Goal: Task Accomplishment & Management: Use online tool/utility

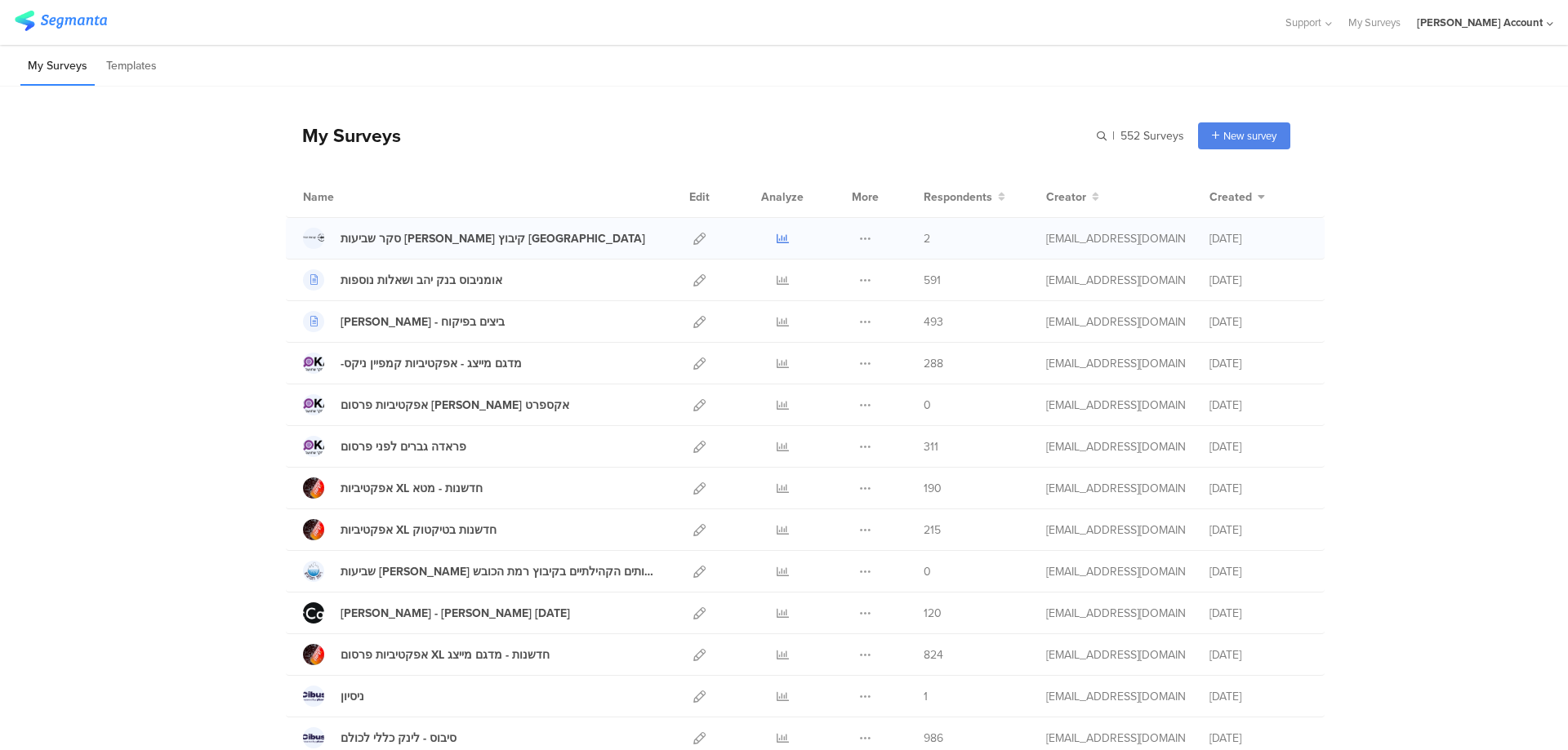
click at [780, 236] on icon at bounding box center [783, 239] width 12 height 12
click at [695, 237] on icon at bounding box center [699, 239] width 12 height 12
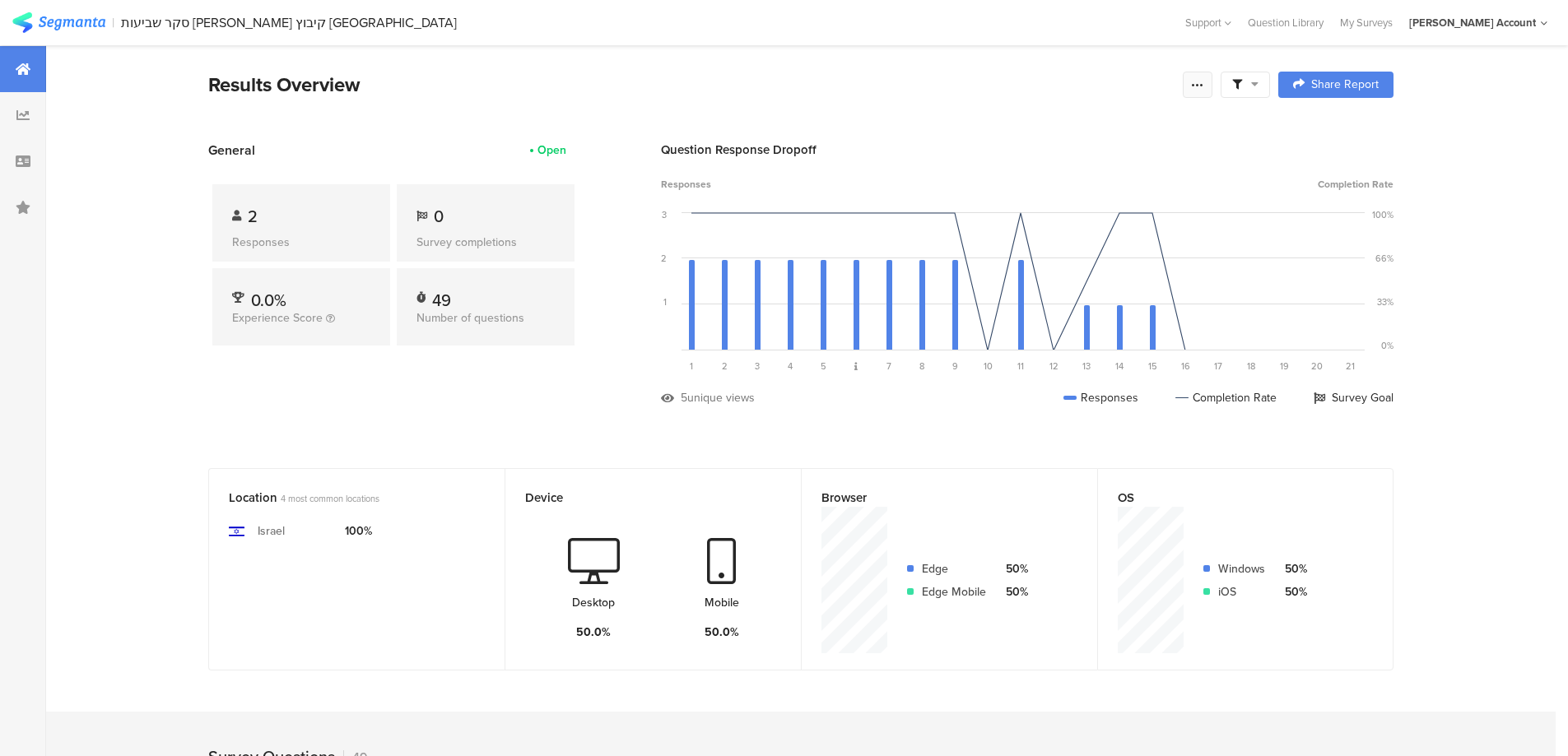
click at [1204, 81] on icon at bounding box center [1198, 84] width 13 height 13
click at [1070, 293] on div "Purge results" at bounding box center [1086, 287] width 263 height 36
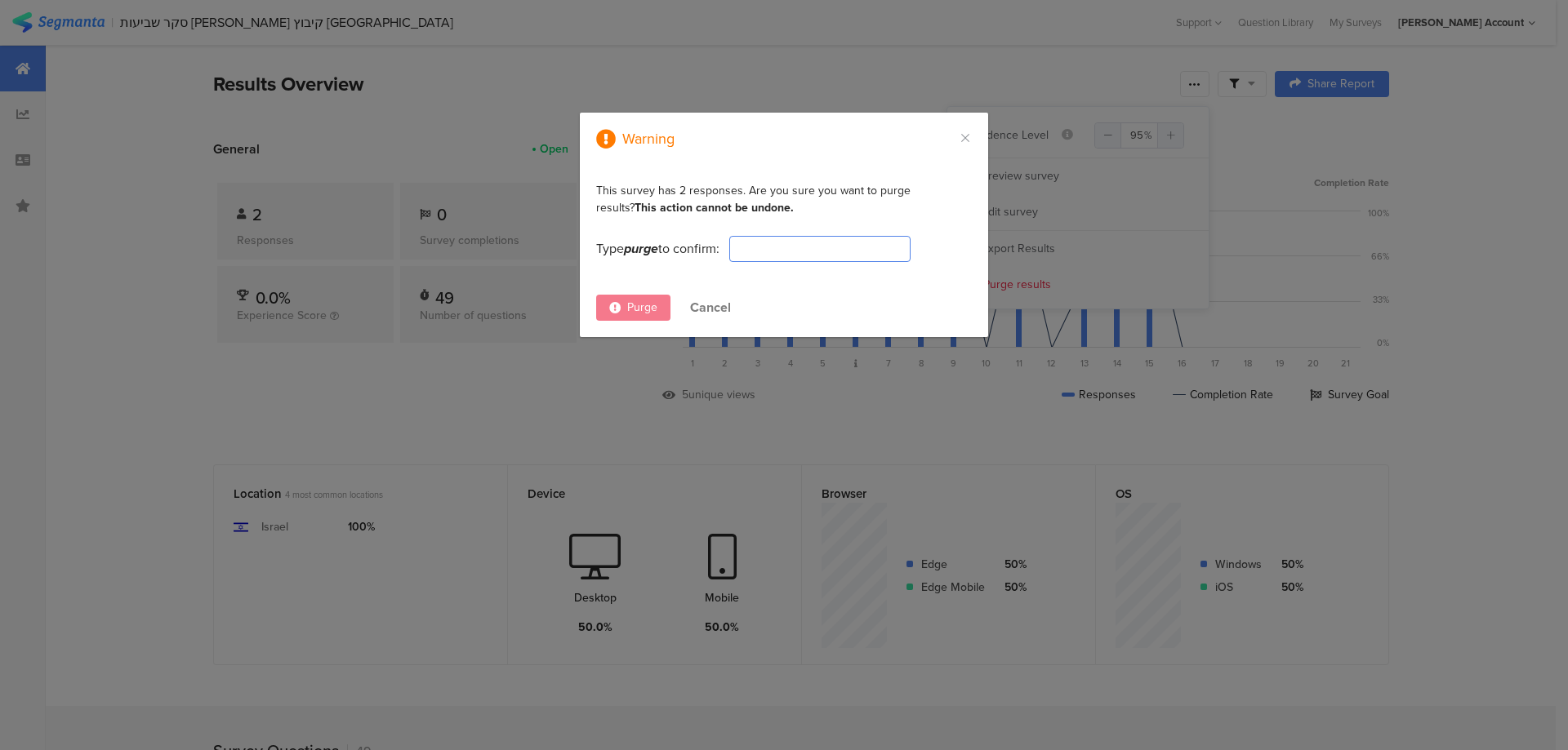
click at [834, 251] on input "dialog" at bounding box center [820, 249] width 181 height 26
type input "PURGE"
click at [630, 297] on div "Purge" at bounding box center [632, 307] width 74 height 26
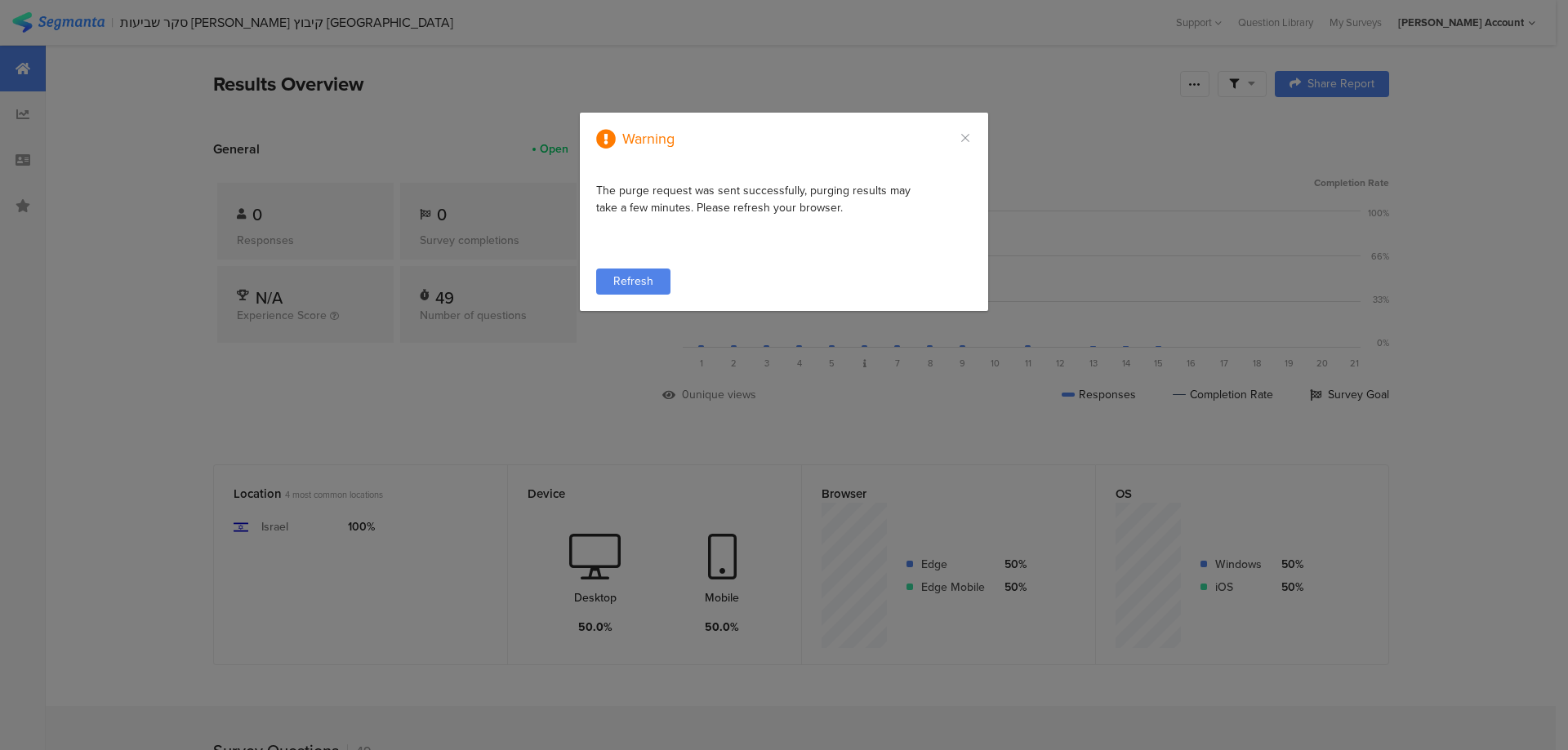
click at [659, 282] on div "Refresh" at bounding box center [632, 281] width 74 height 26
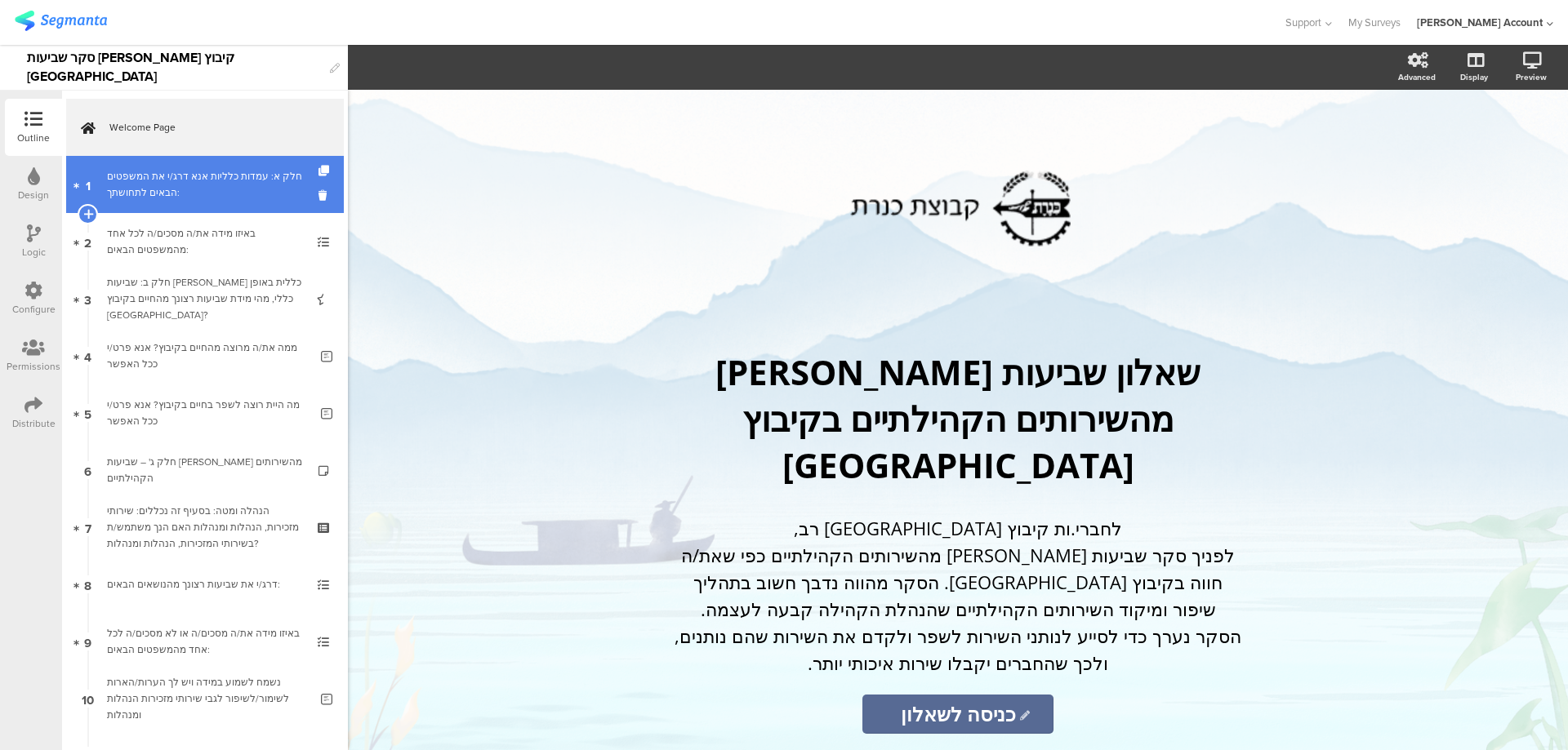
click at [202, 186] on div "חלק א: עמדות כלליות אנא דרג/י את המשפטים הבאים לתחושתך:" at bounding box center [204, 185] width 195 height 33
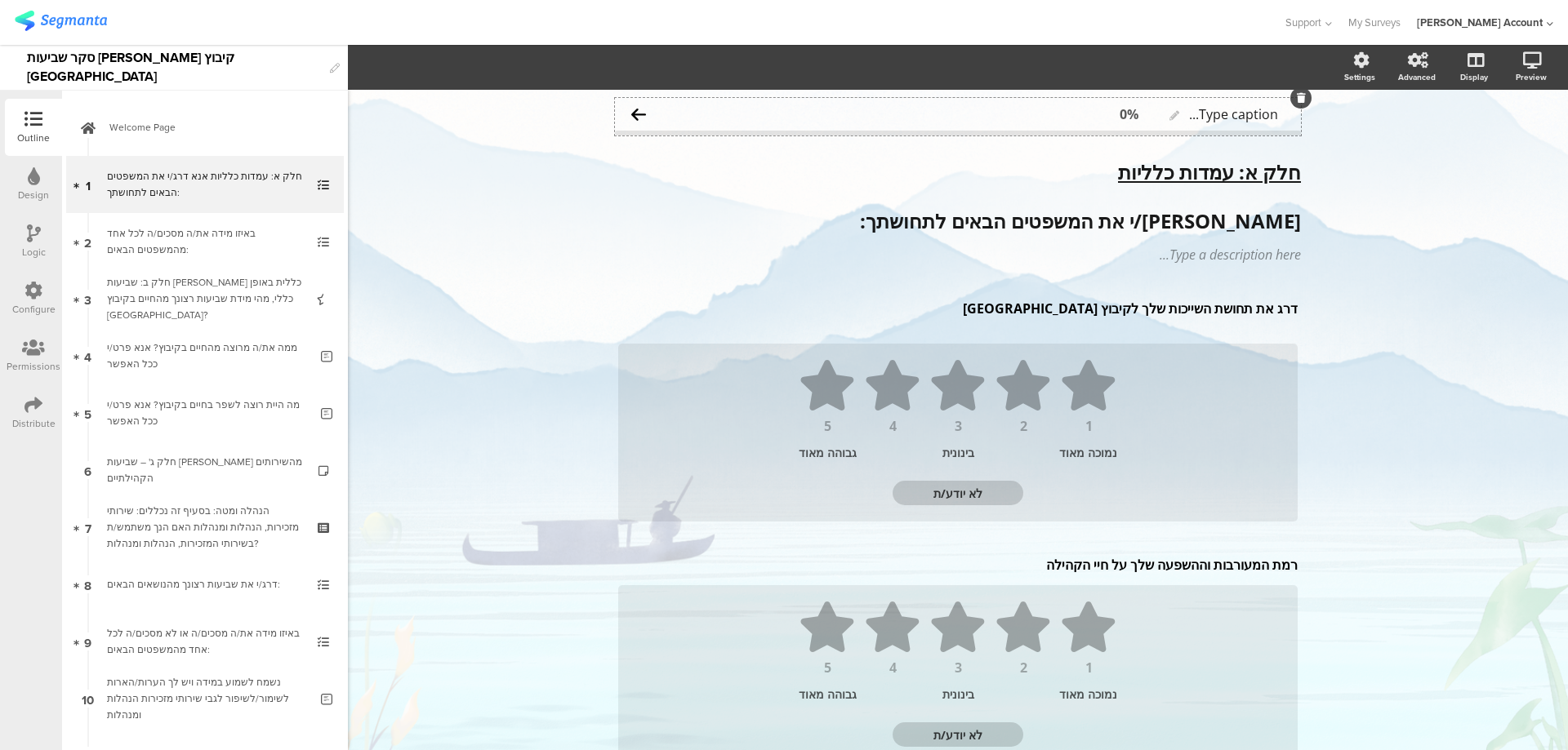
click at [948, 134] on div at bounding box center [957, 132] width 686 height 4
click at [413, 65] on icon "button" at bounding box center [409, 67] width 16 height 13
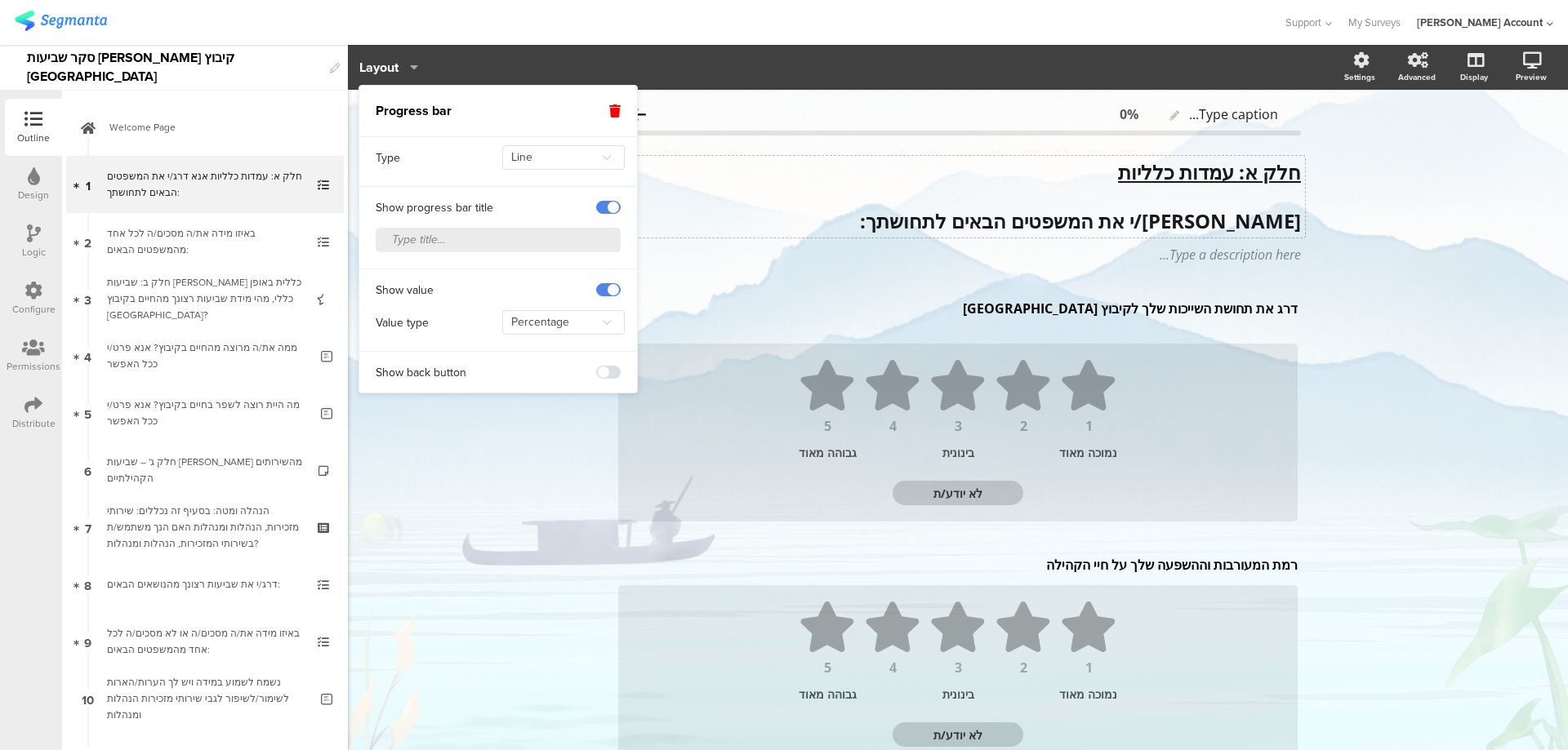
click at [923, 208] on div "חלק א: עמדות כלליות אנא דרג/י את המשפטים הבאים לתחושתך: חלק א: עמדות כלליות אנא…" at bounding box center [958, 197] width 694 height 82
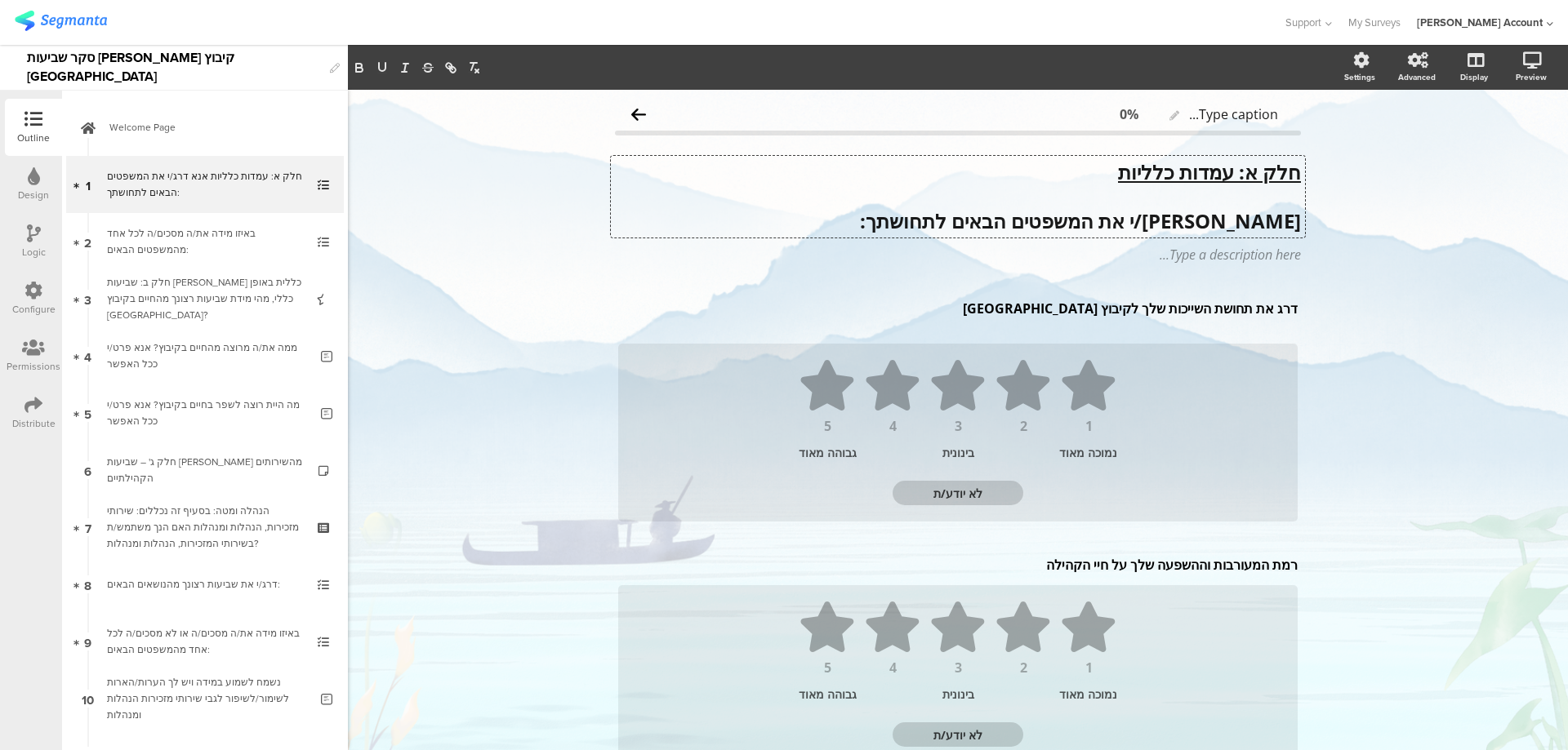
click at [722, 70] on div at bounding box center [843, 67] width 991 height 21
click at [1256, 78] on section "Settings Advanced Display Preview" at bounding box center [958, 67] width 1220 height 45
click at [1037, 233] on strong "אנא דרג/י את המשפטים הבאים לתחושתך:" at bounding box center [1080, 221] width 441 height 27
click at [633, 111] on icon at bounding box center [639, 114] width 14 height 16
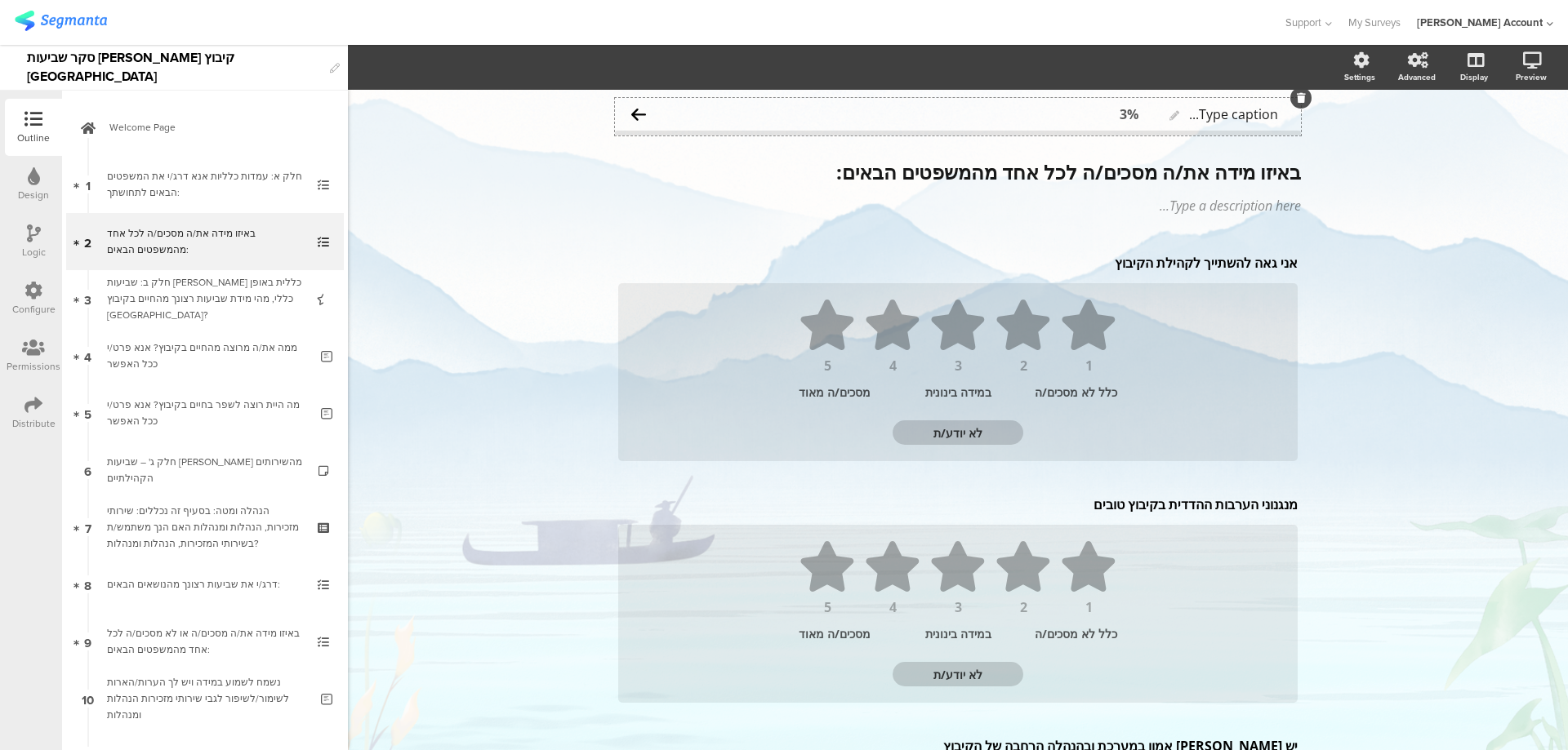
click at [739, 115] on div "Type caption... 3%" at bounding box center [957, 114] width 686 height 33
click at [417, 70] on icon "button" at bounding box center [409, 67] width 16 height 13
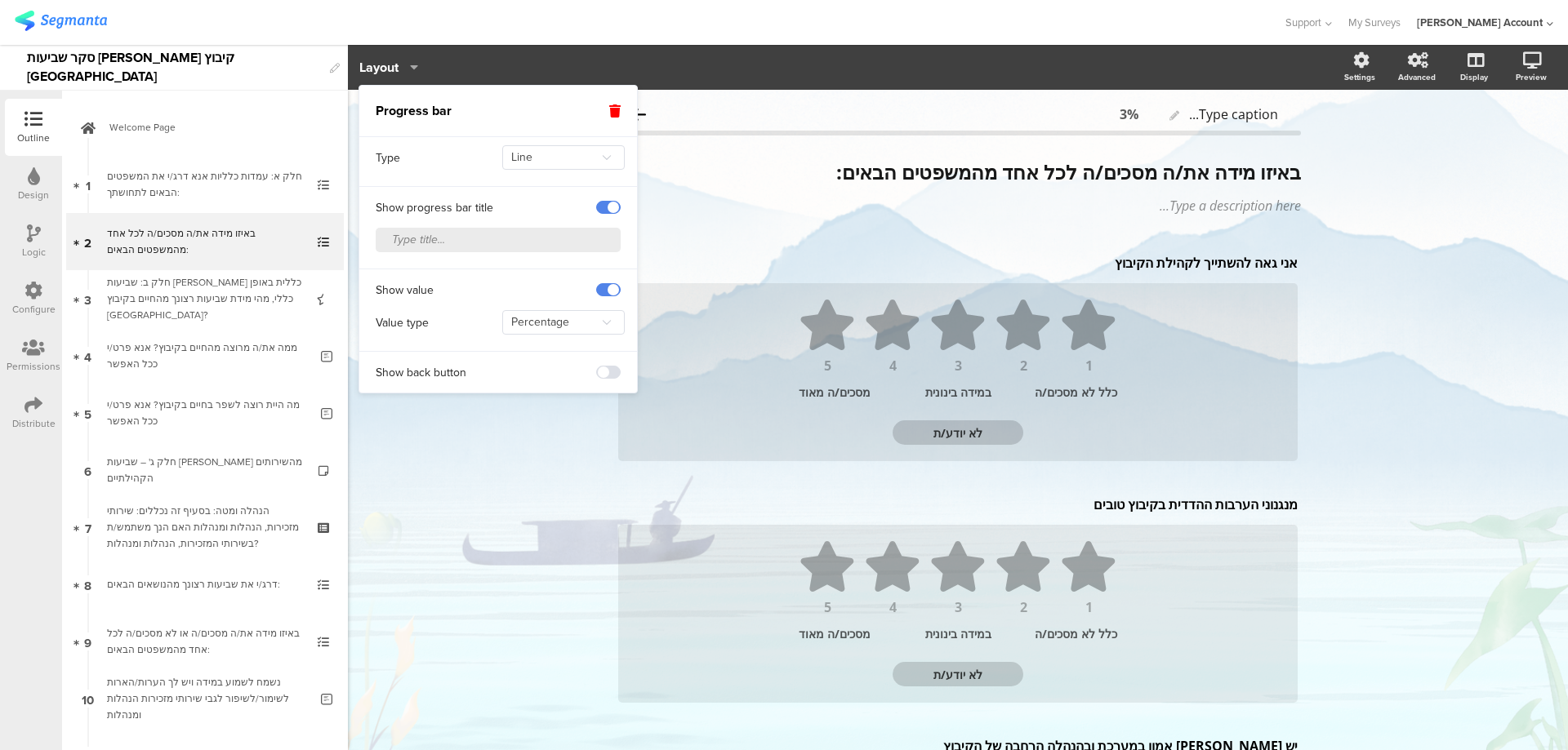
click at [607, 367] on span at bounding box center [607, 372] width 24 height 13
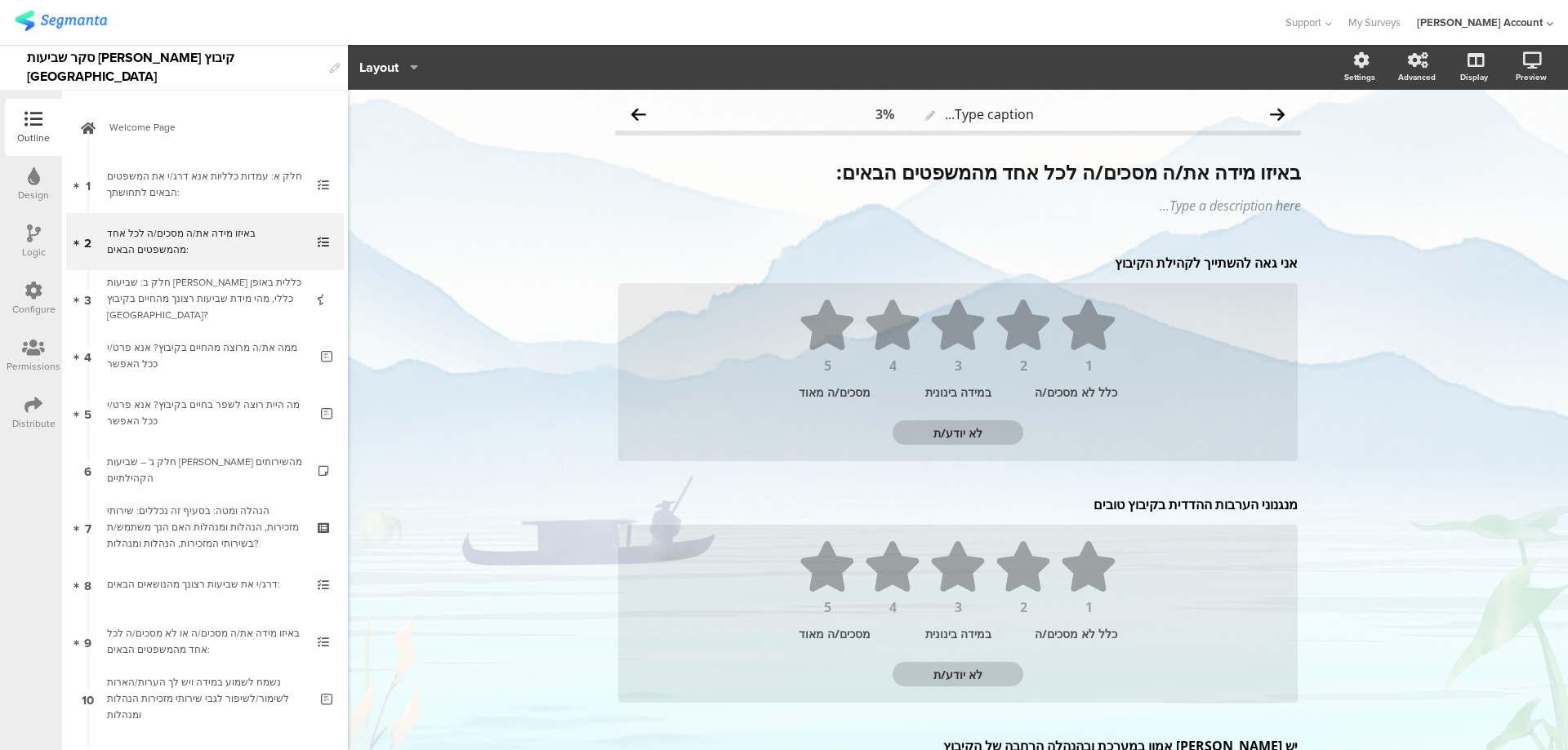
click at [513, 444] on div "Type caption... 3% באיזו מידה את/ה מסכים/ה לכל אחד מהמשפטים הבאים: באיזו מידה א…" at bounding box center [958, 694] width 1220 height 1208
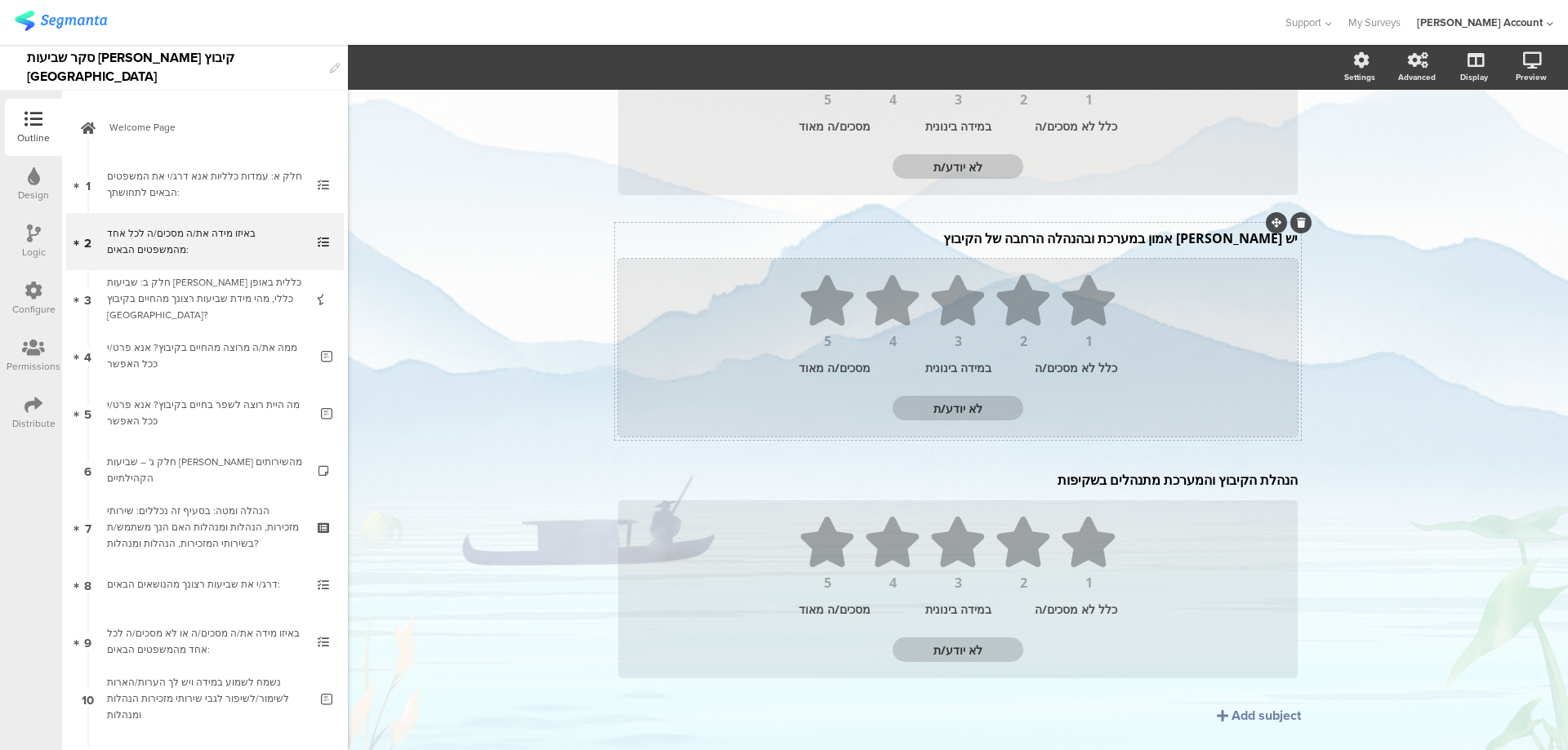
scroll to position [545, 0]
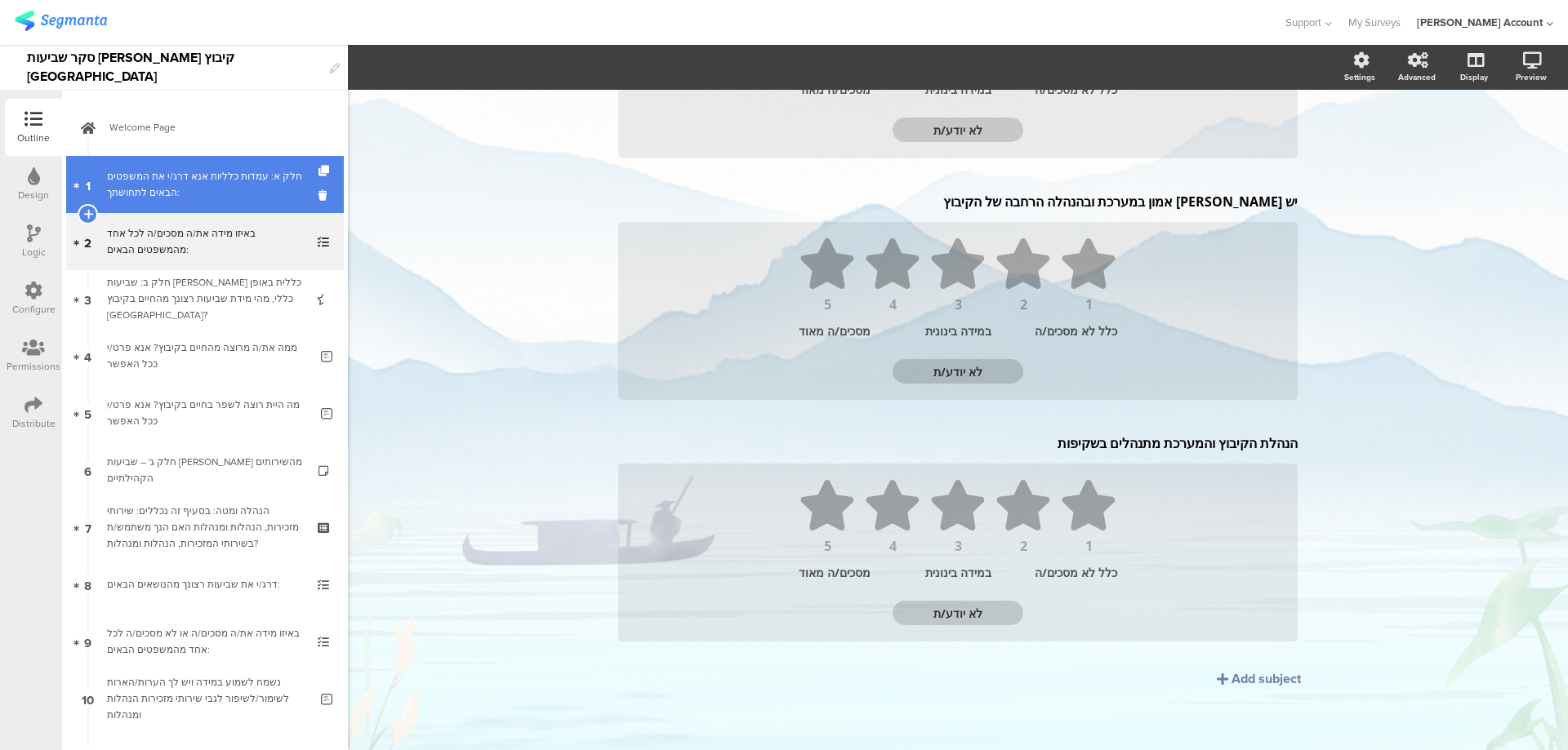
click at [239, 173] on div "חלק א: עמדות כלליות אנא דרג/י את המשפטים הבאים לתחושתך:" at bounding box center [204, 185] width 195 height 33
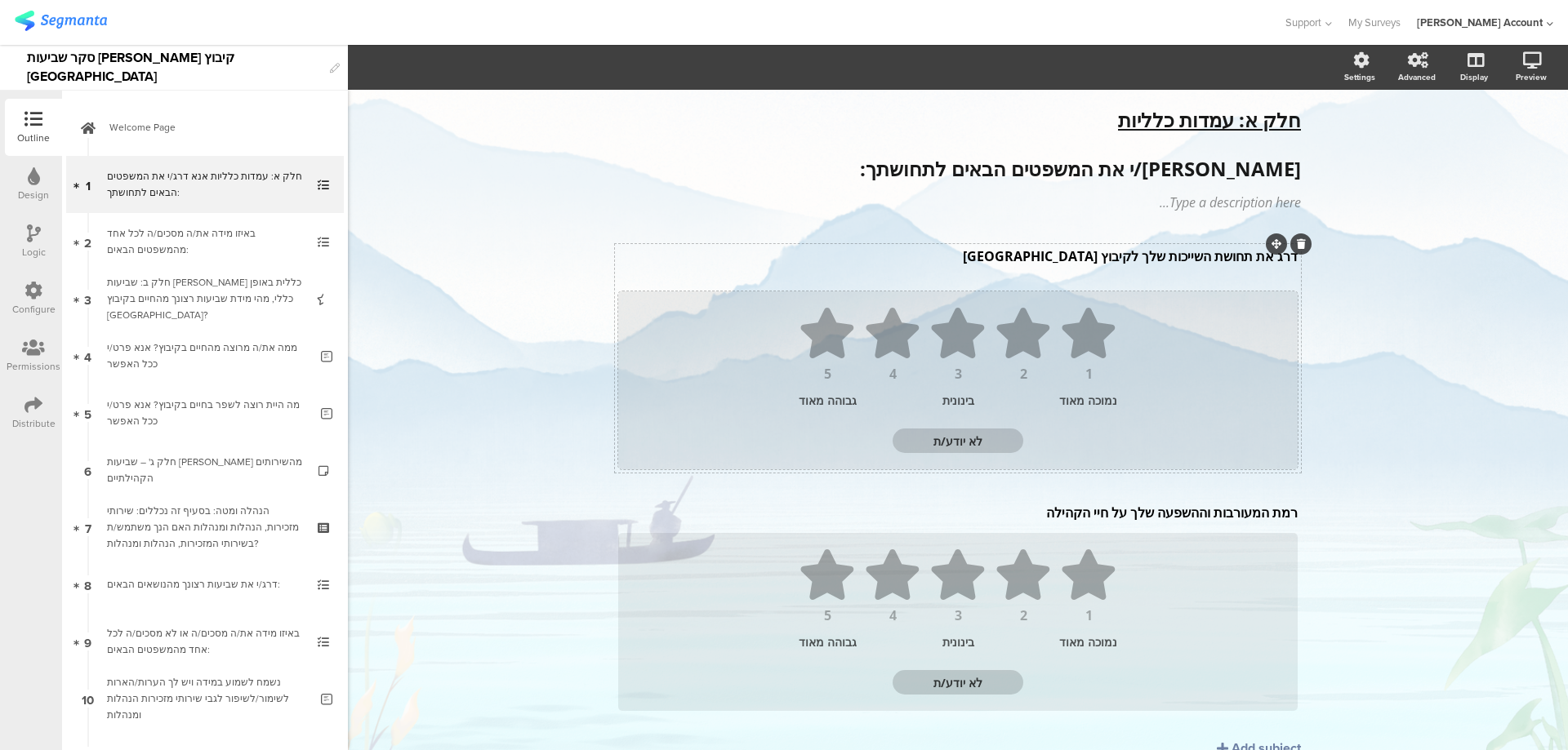
scroll to position [16, 0]
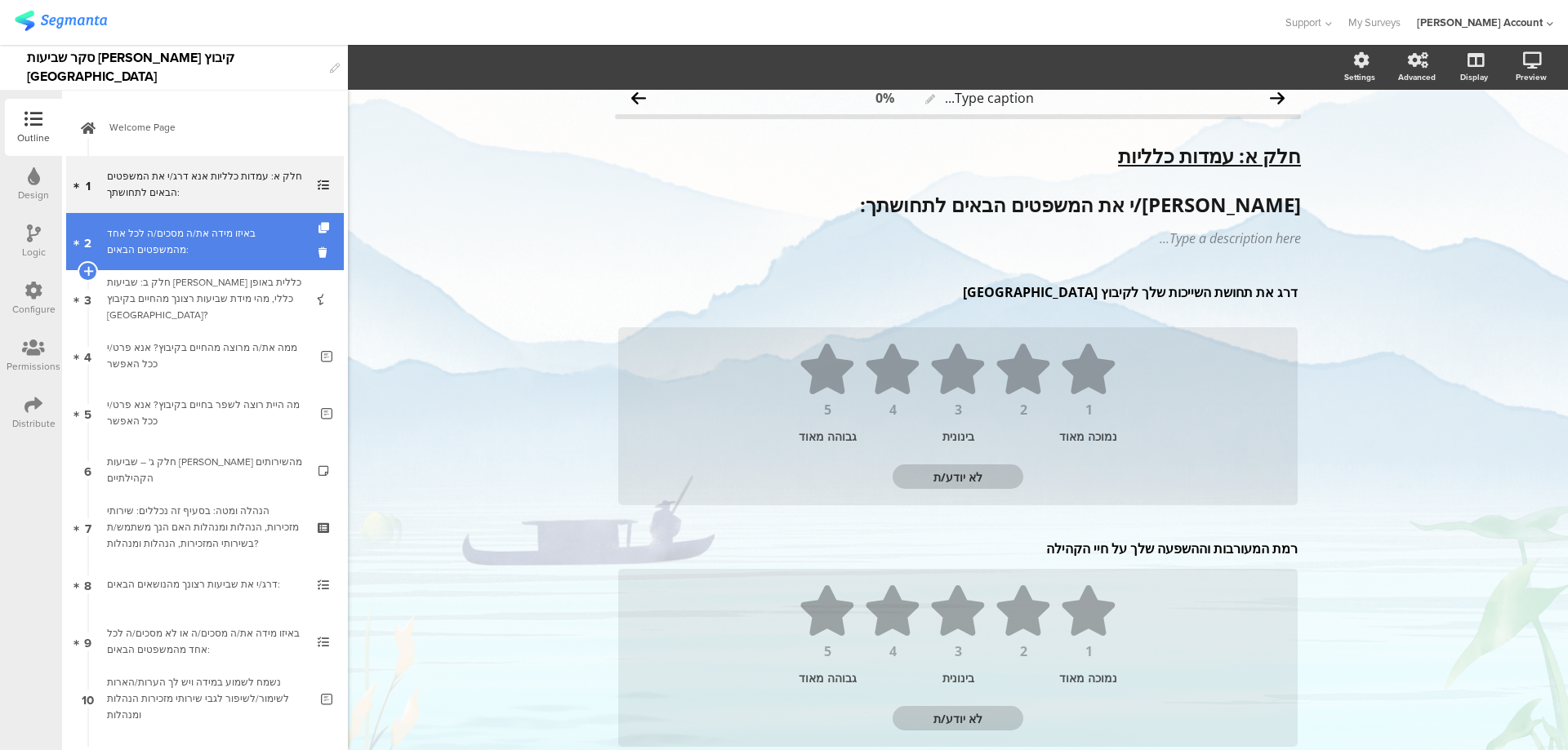
click at [165, 252] on div "באיזו מידה את/ה מסכים/ה לכל אחד מהמשפטים הבאים:" at bounding box center [204, 242] width 195 height 33
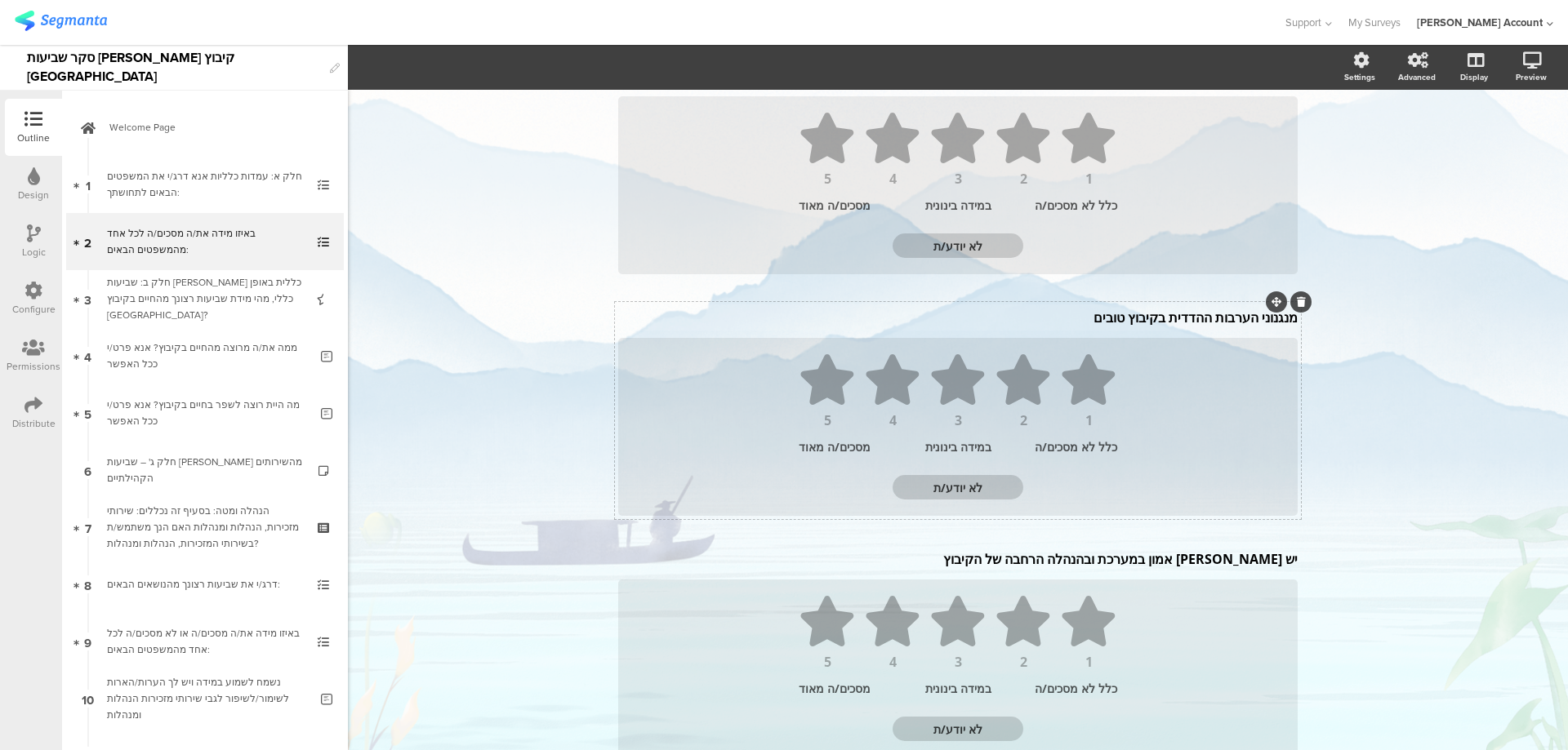
scroll to position [234, 0]
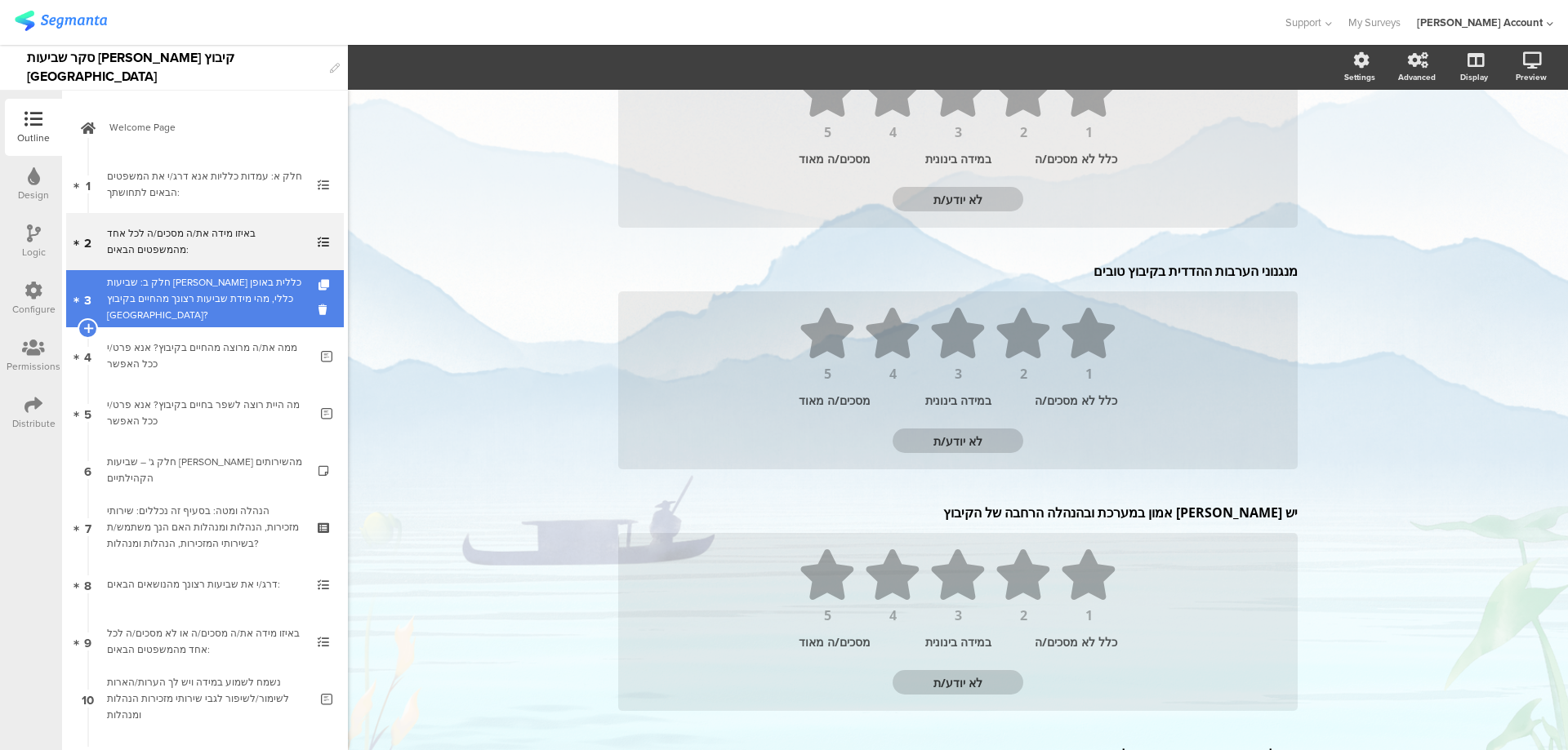
click at [242, 305] on div "חלק ב: שביעות רצון כללית באופן כללי, מהי מידת שביעות רצונך מהחיים בקיבוץ כנרת?" at bounding box center [204, 299] width 195 height 49
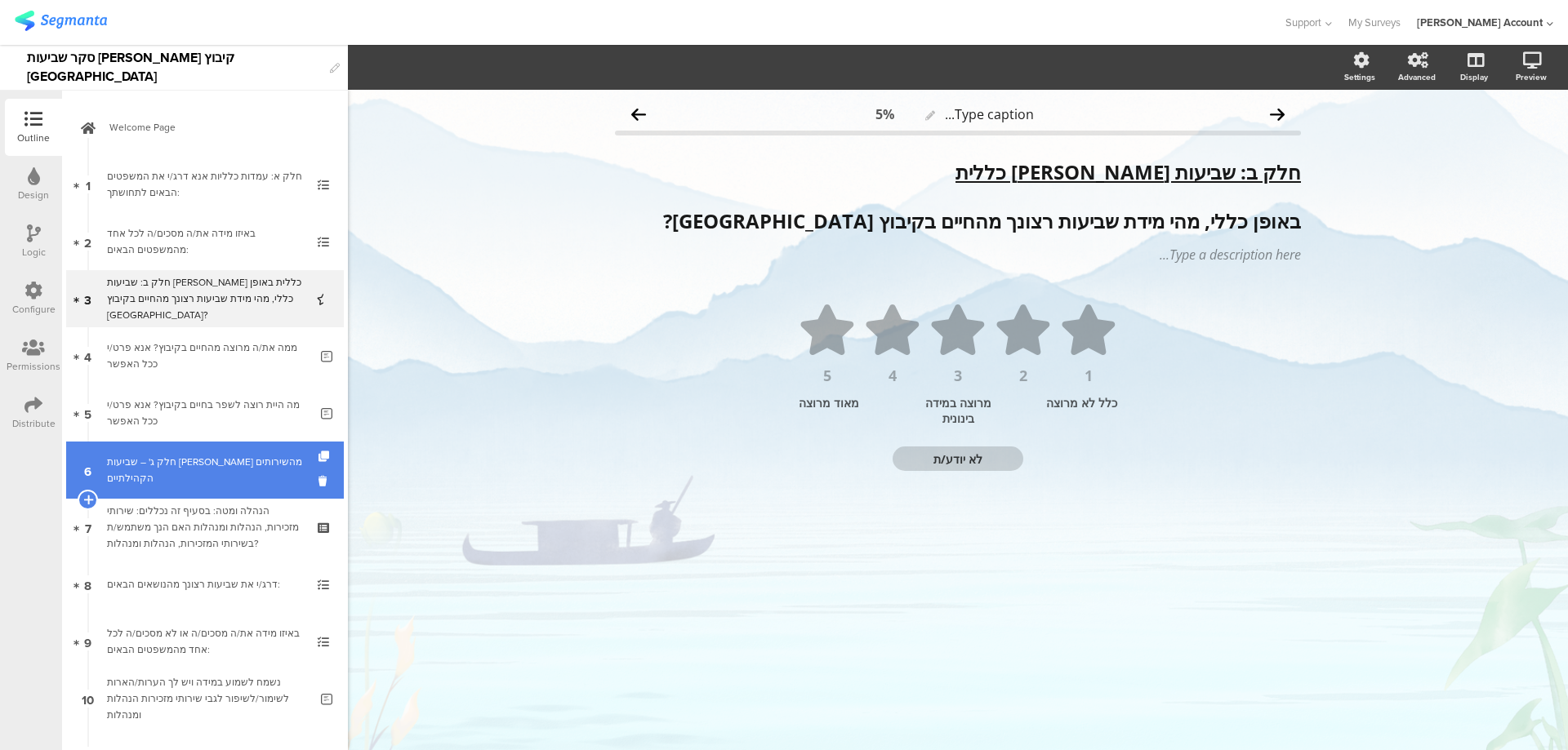
click at [247, 476] on div "חלק ג' – שביעות רצון מהשירותים הקהילתיים" at bounding box center [204, 470] width 195 height 33
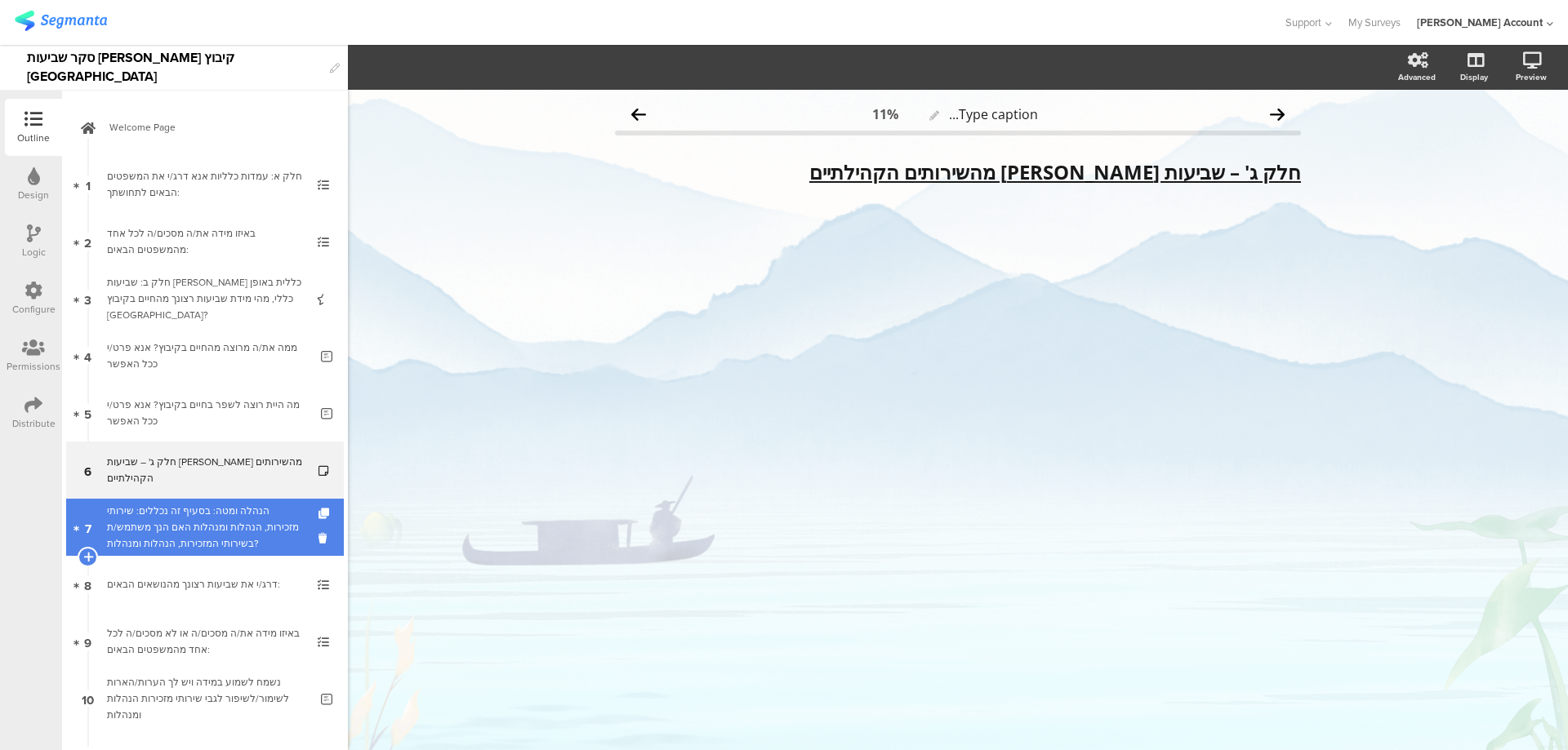
click at [261, 522] on div "הנהלה ומטה: בסעיף זה נכללים: שירותי מזכירות, הנהלות ומנהלות האם הנך משתמש/ת בשי…" at bounding box center [204, 527] width 195 height 49
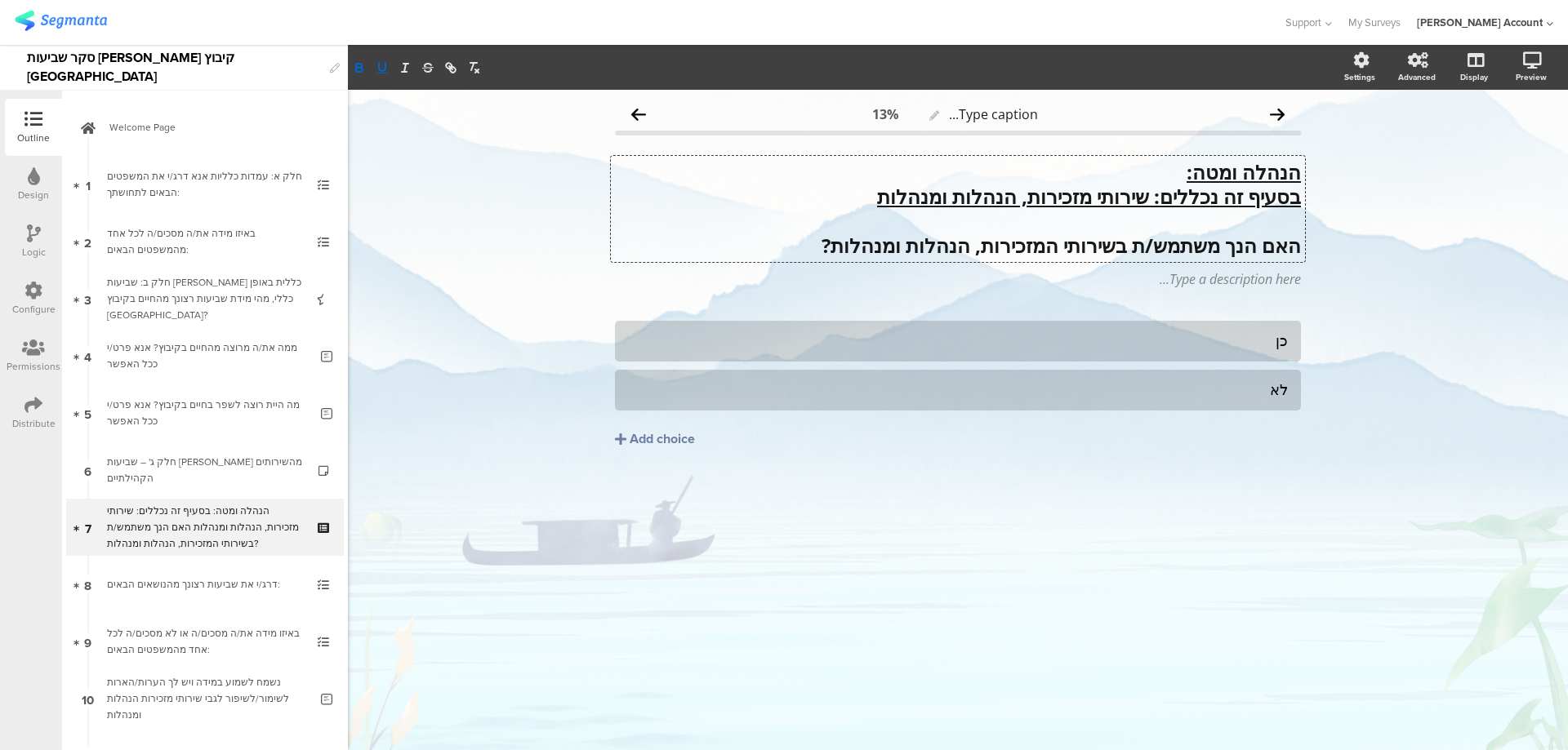
click at [1203, 172] on div "הנהלה ומטה: בסעיף זה נכללים: שירותי מזכירות, הנהלות ומנהלות האם הנך משתמש/ת בשי…" at bounding box center [958, 209] width 694 height 106
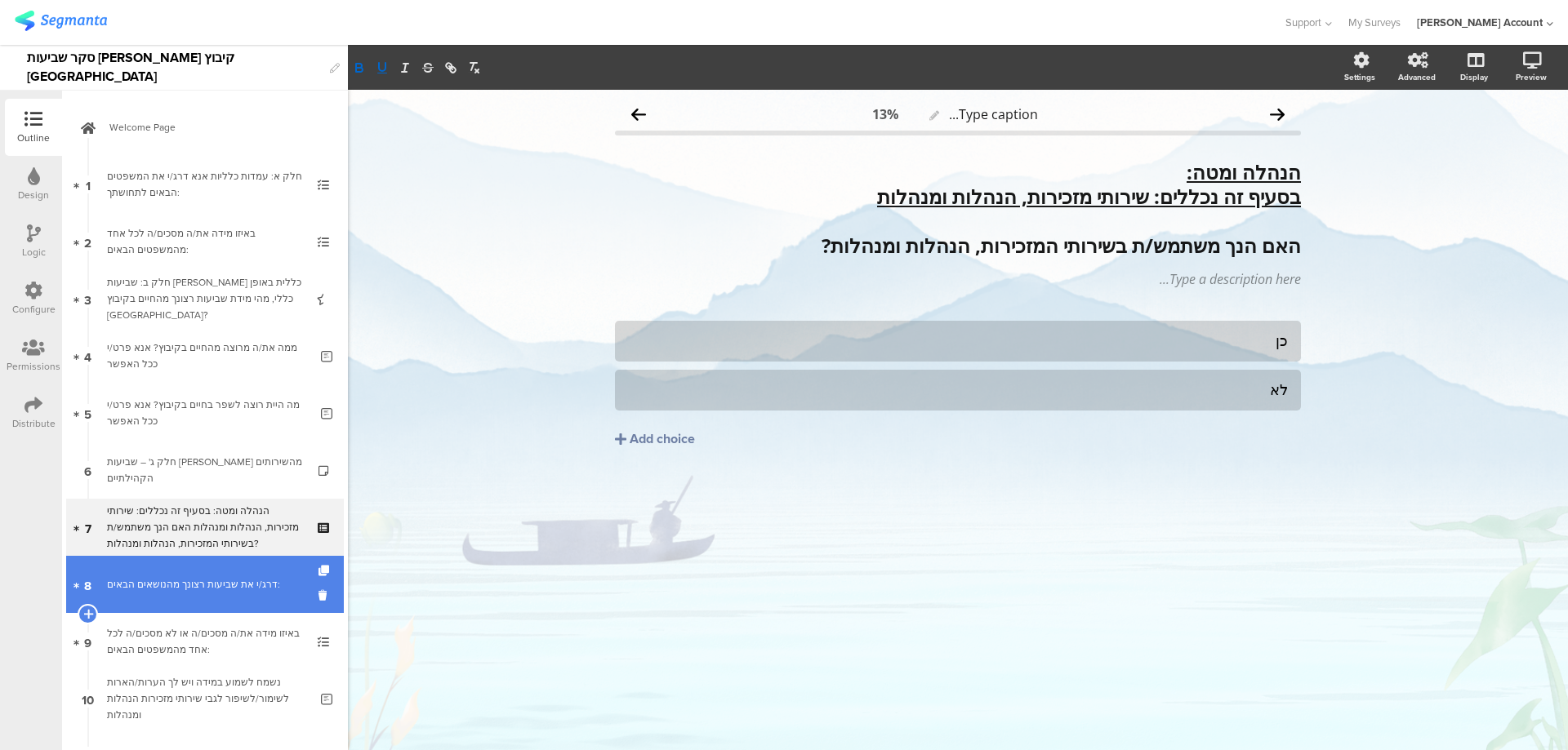
click at [219, 575] on link "8 דרג/י את שביעות רצונך מהנושאים הבאים:" at bounding box center [204, 584] width 277 height 57
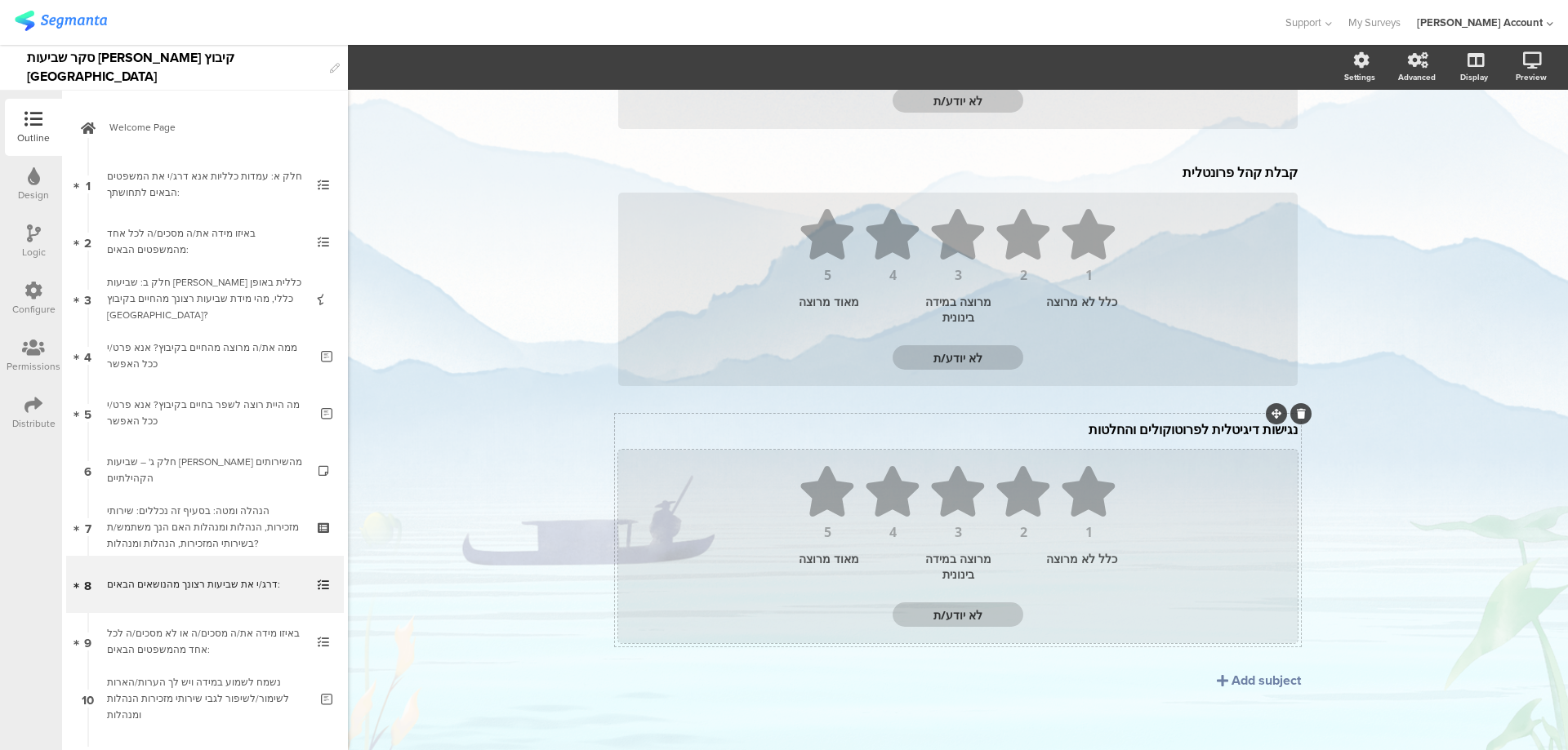
scroll to position [352, 0]
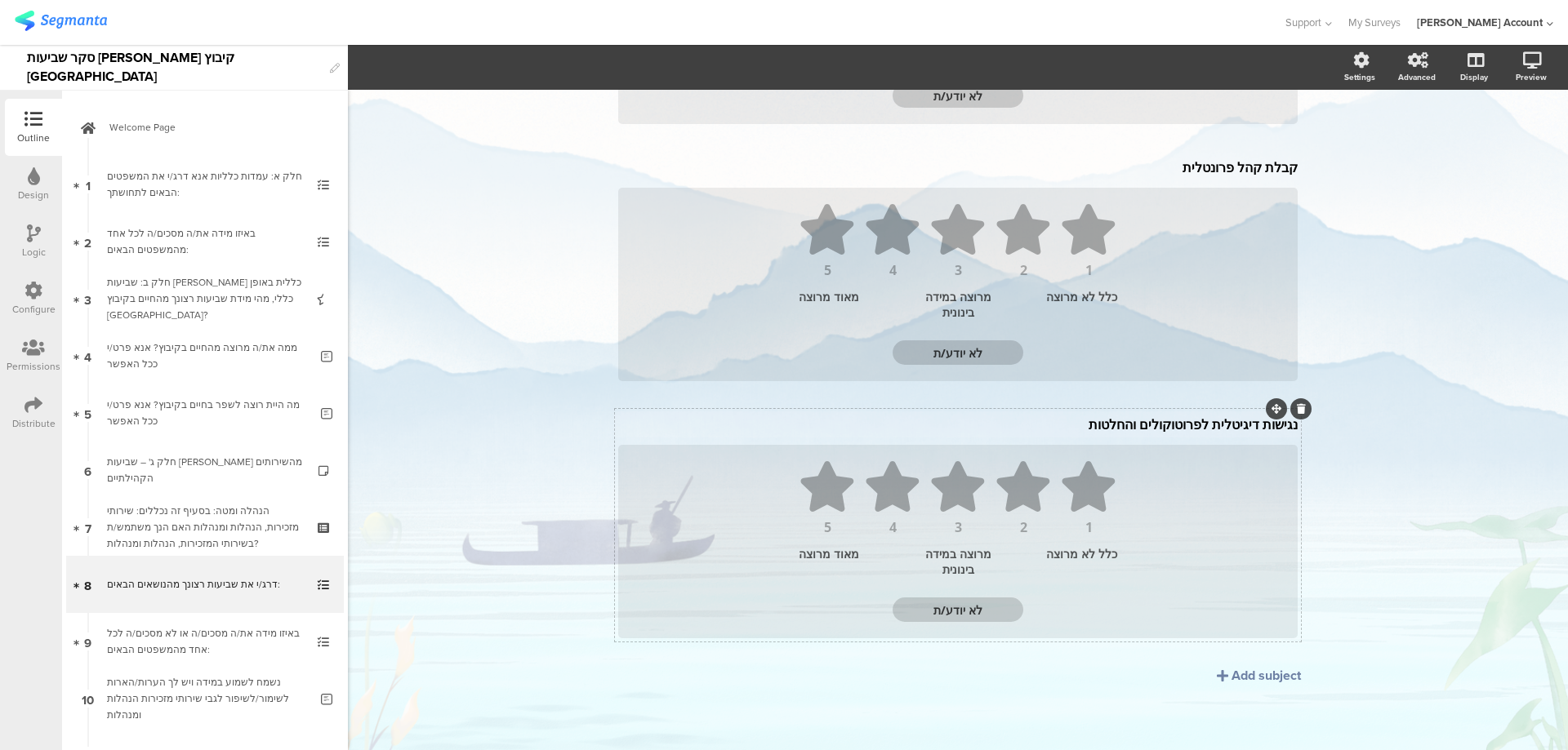
click at [1135, 426] on div "שביעות רצון כללית משירותי המזכירות, הנהלה ומנהלות שביעות רצון כללית משירותי המז…" at bounding box center [957, 268] width 686 height 747
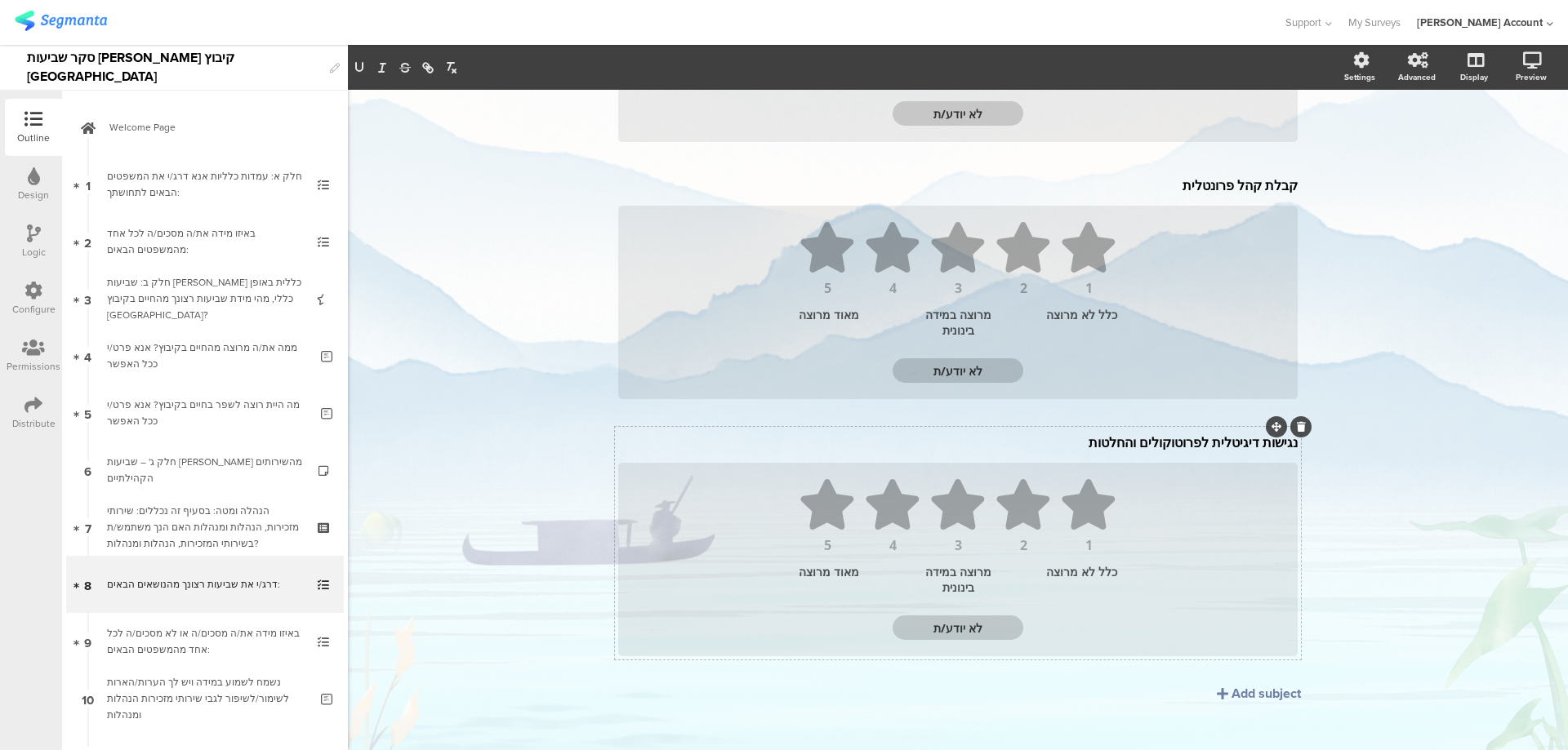
click at [1297, 430] on icon at bounding box center [1301, 426] width 9 height 10
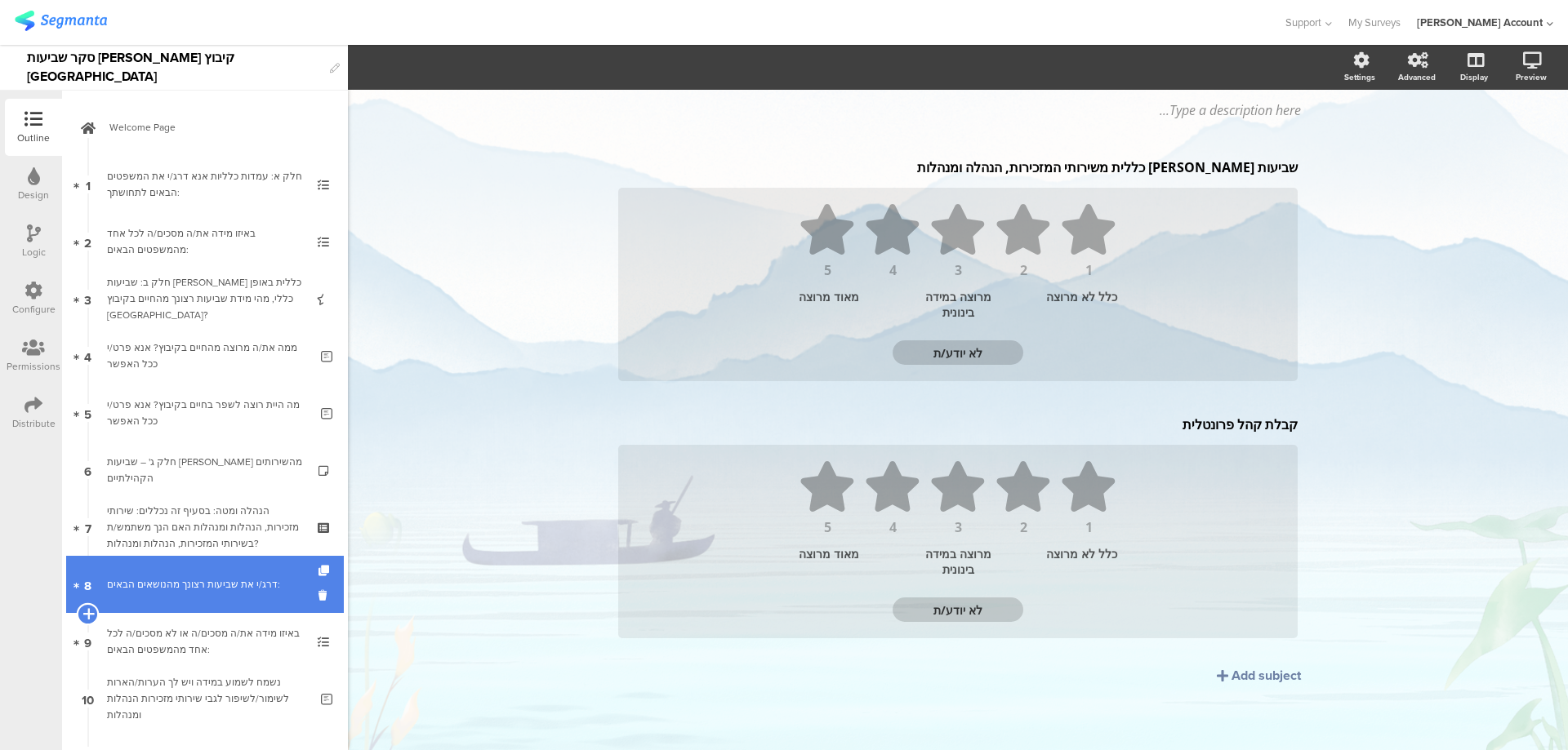
click at [89, 612] on icon at bounding box center [87, 614] width 11 height 14
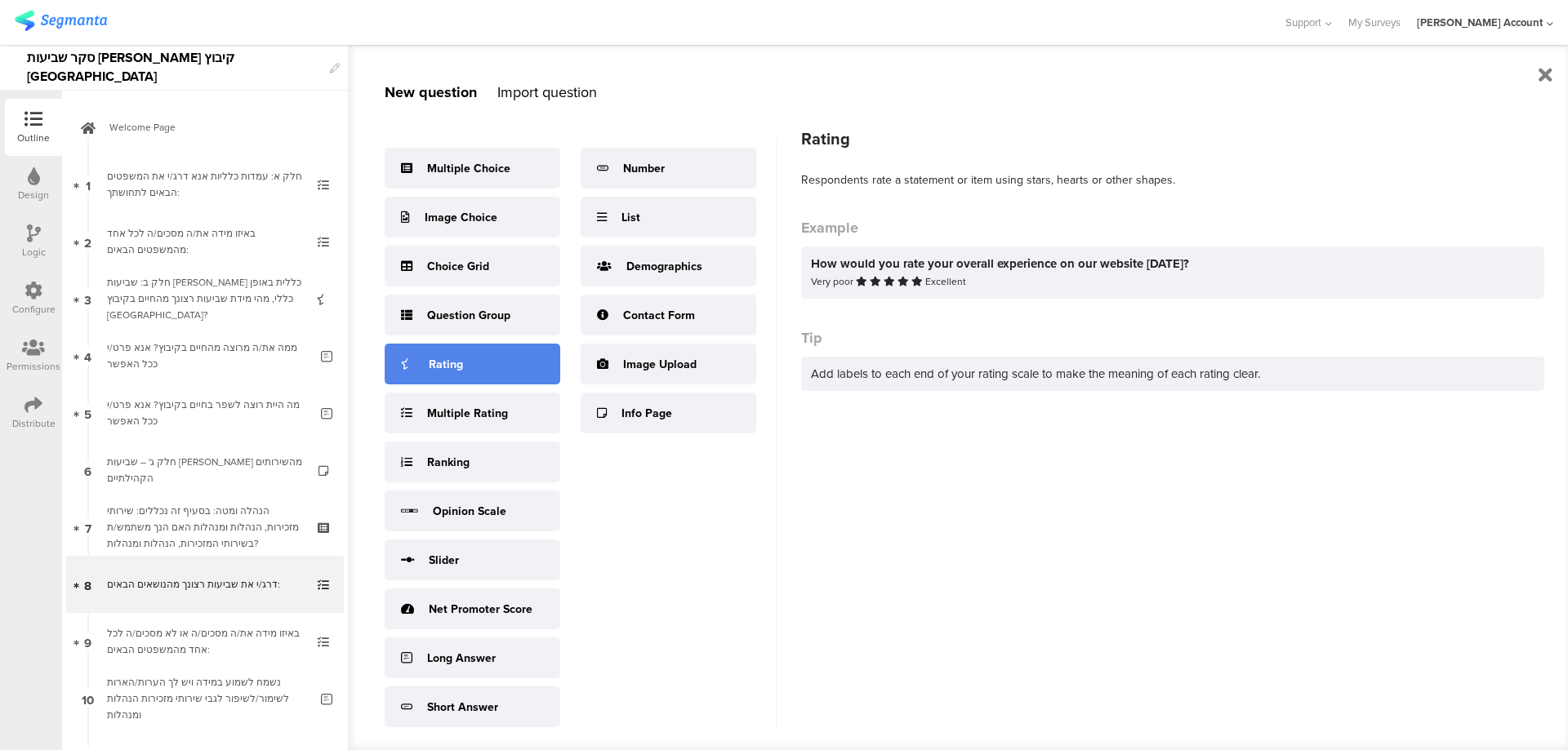
click at [493, 367] on div "Rating" at bounding box center [472, 364] width 176 height 41
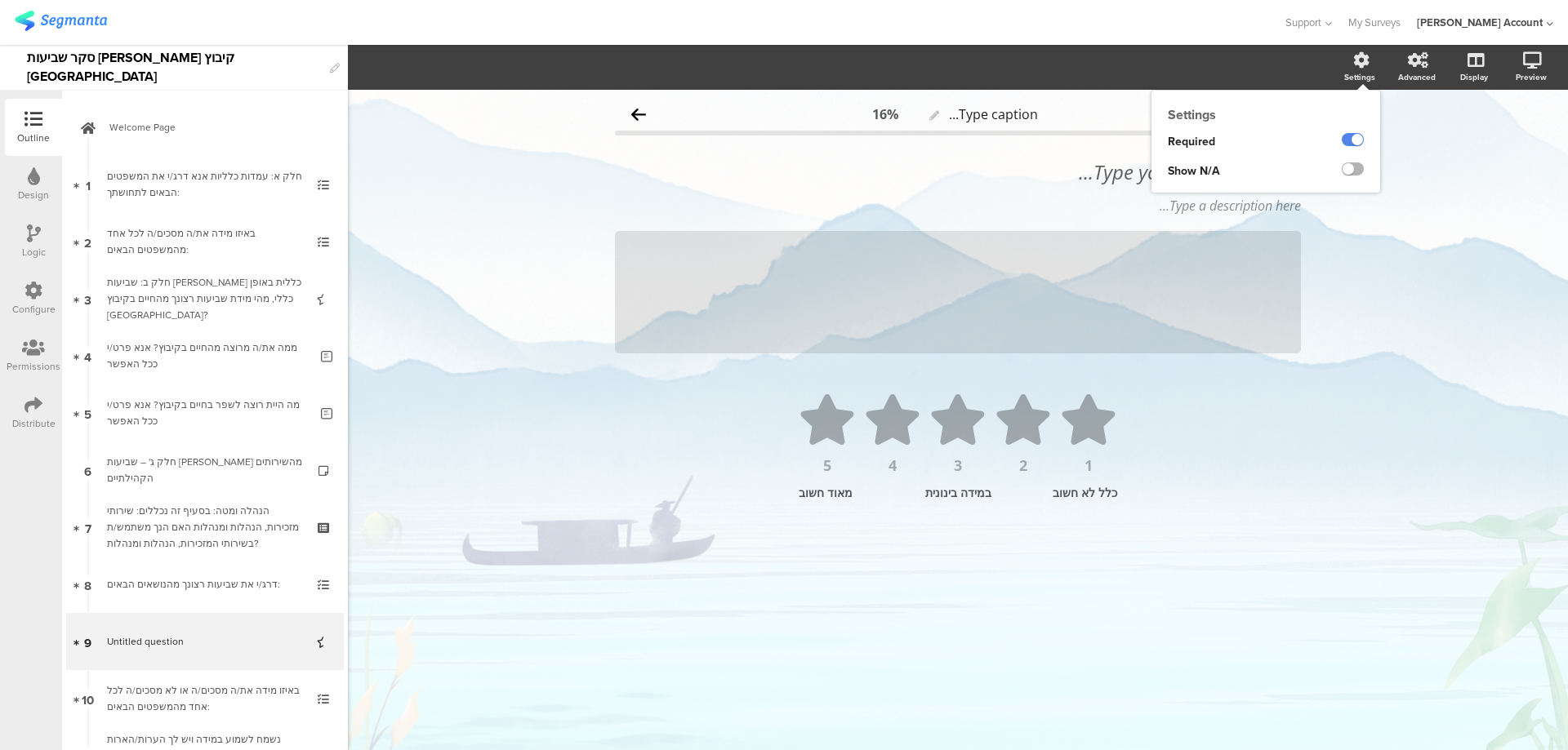
click at [1350, 163] on label at bounding box center [1352, 169] width 22 height 13
click at [0, 0] on input "checkbox" at bounding box center [0, 0] width 0 height 0
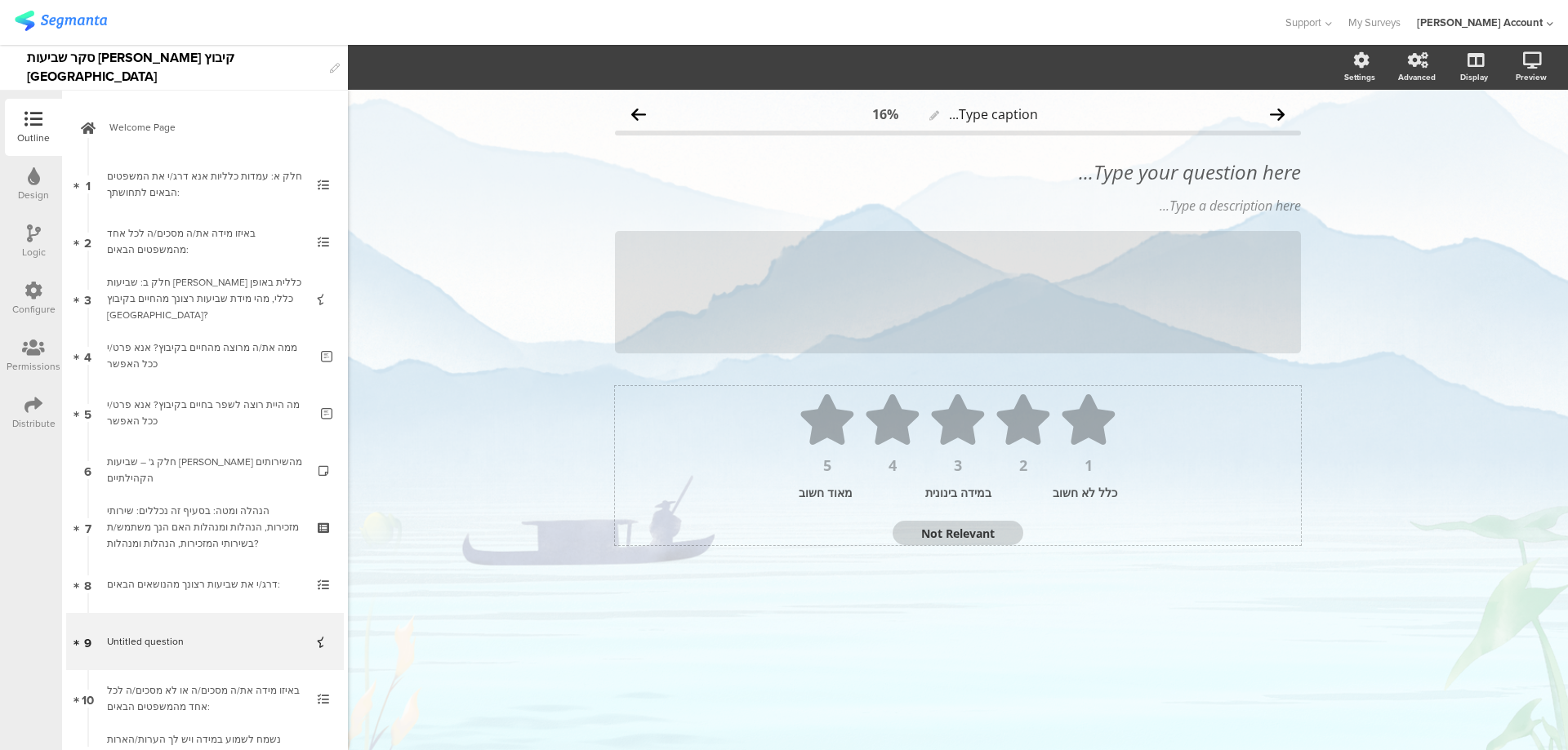
click at [964, 532] on textarea "Not Relevant" at bounding box center [958, 533] width 130 height 15
click at [963, 532] on textarea "Not Relevant" at bounding box center [958, 533] width 130 height 15
type textarea "ל"
type textarea "לא יודע/ת"
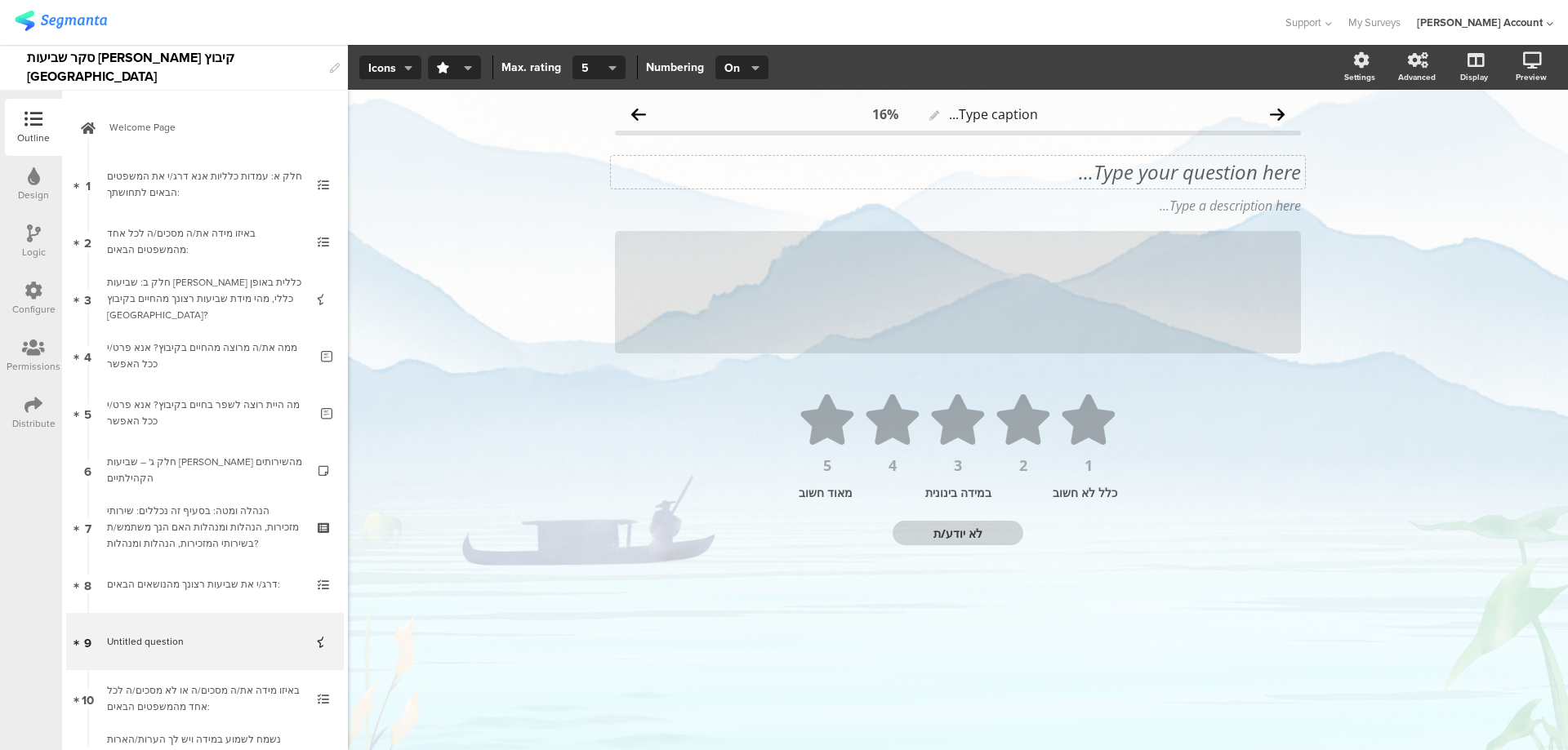
click at [1159, 174] on div "Type your question here..." at bounding box center [957, 171] width 686 height 24
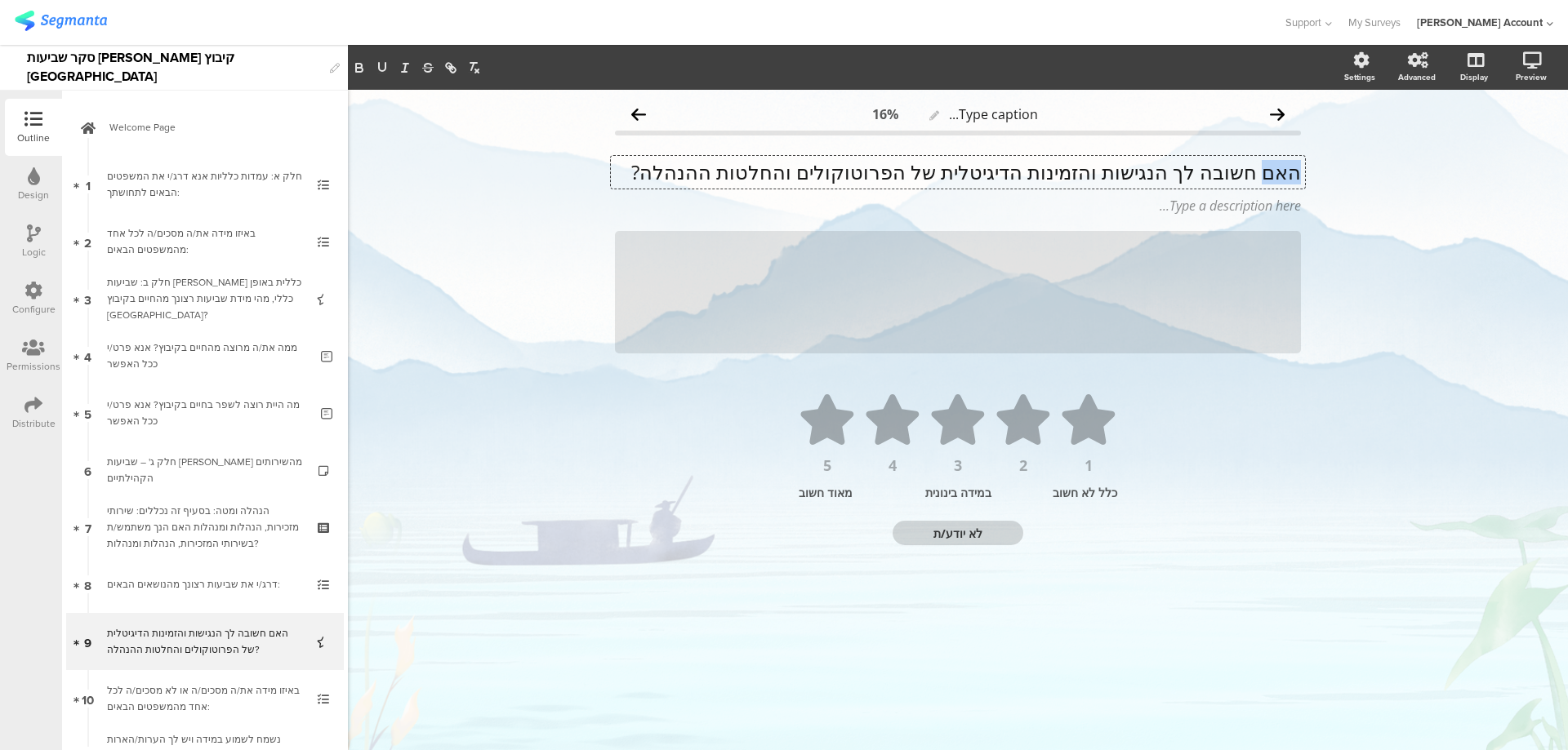
drag, startPoint x: 1262, startPoint y: 171, endPoint x: 1306, endPoint y: 174, distance: 44.1
click at [1306, 174] on div "Type caption... 16% האם חשובה לך הנגישות והזמינות הדיגיטלית של הפרוטוקולים והחל…" at bounding box center [958, 350] width 719 height 521
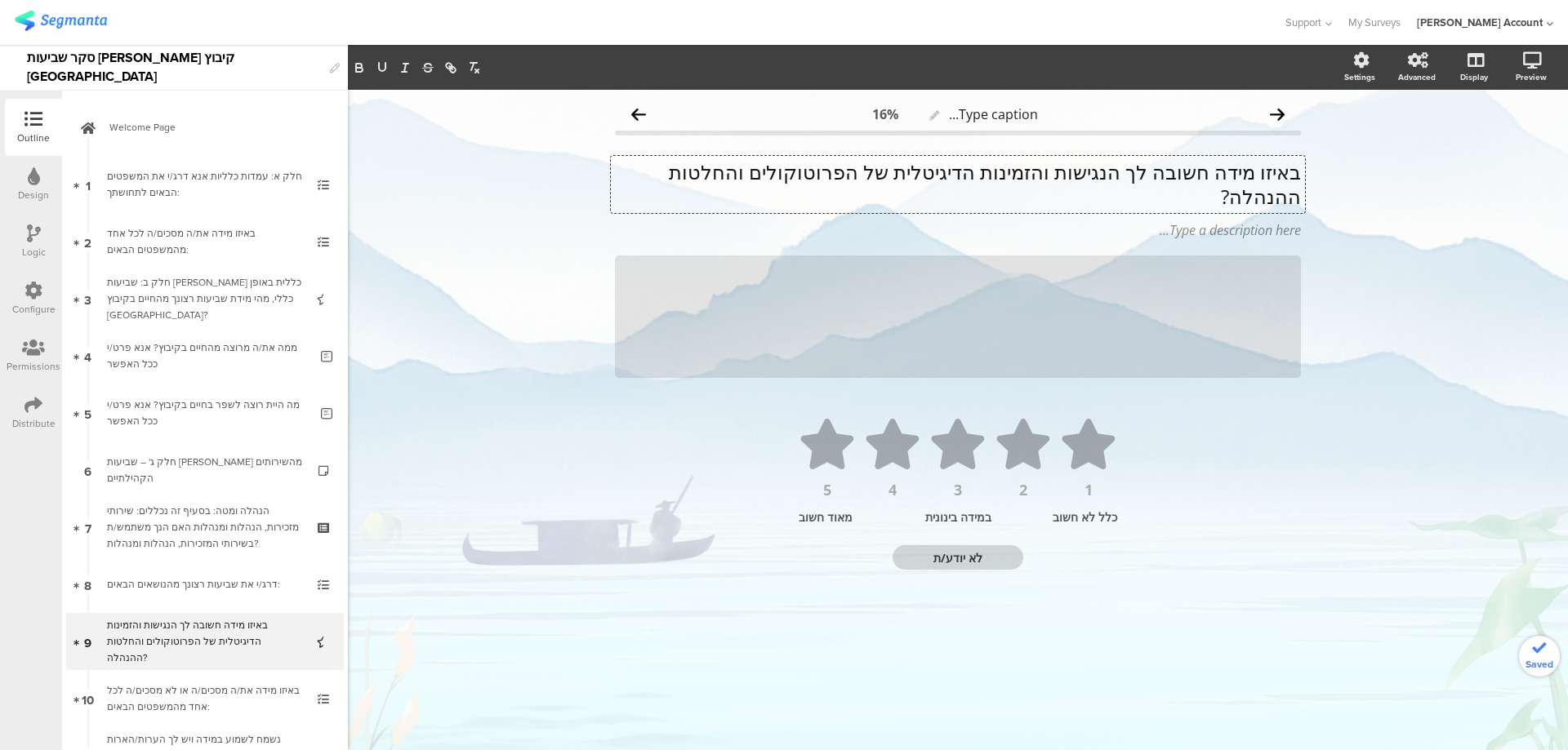
click at [1155, 174] on p "באיזו מידה חשובה לך הנגישות והזמינות הדיגיטלית של הפרוטוקולים והחלטות ההנהלה?" at bounding box center [957, 184] width 686 height 49
click at [1156, 171] on p "באיזו מידה חשובה לך הנגישות והזמינות הדיגיטלית של הפרוטוקולים והחלטות ההנהלה?" at bounding box center [957, 184] width 686 height 49
click at [1159, 169] on p "באיזו מידה חשובה לך הנגישות והזמינות הדיגיטלית של הפרוטוקולים והחלטות ההנהלה?" at bounding box center [957, 184] width 686 height 49
click at [1163, 169] on p "באיזו מידה חשובה לך הנגישות והזמינות הדיגיטלית של הפרוטוקולים והחלטות ההנהלה?" at bounding box center [957, 184] width 686 height 49
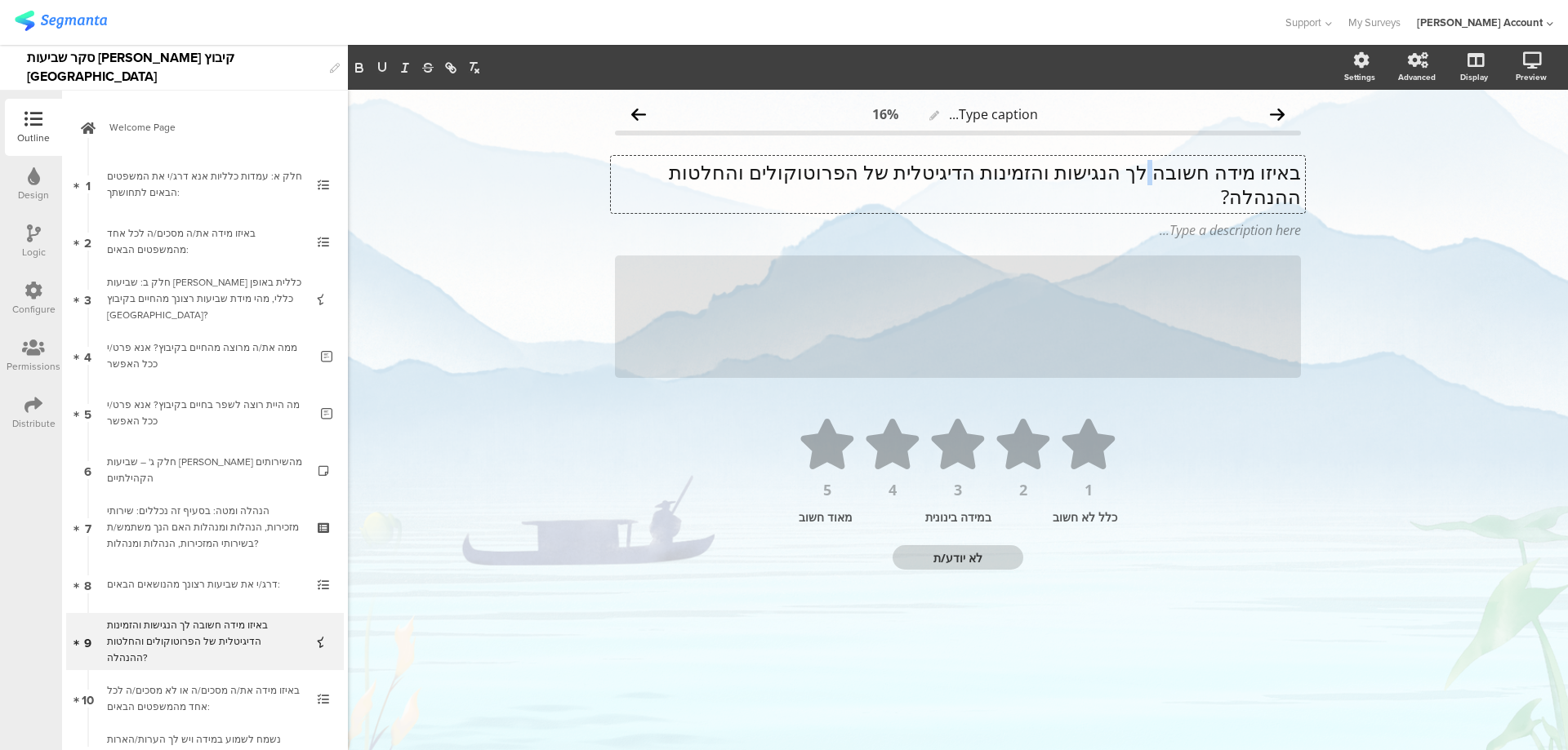
click at [1163, 169] on p "באיזו מידה חשובה לך הנגישות והזמינות הדיגיטלית של הפרוטוקולים והחלטות ההנהלה?" at bounding box center [957, 184] width 686 height 49
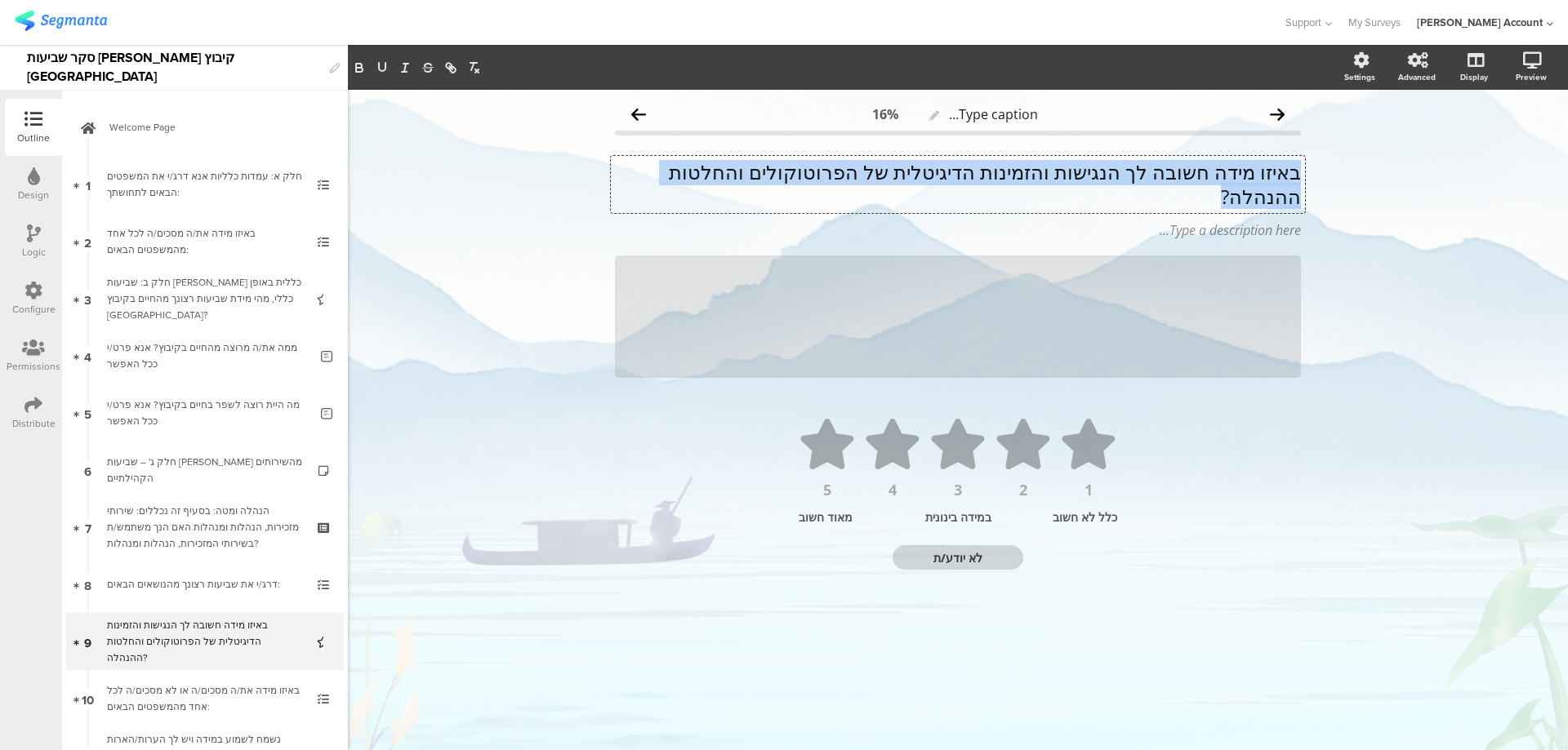
click at [1163, 169] on p "באיזו מידה חשובה לך הנגישות והזמינות הדיגיטלית של הפרוטוקולים והחלטות ההנהלה?" at bounding box center [957, 184] width 686 height 49
click at [365, 71] on icon "button" at bounding box center [359, 68] width 14 height 14
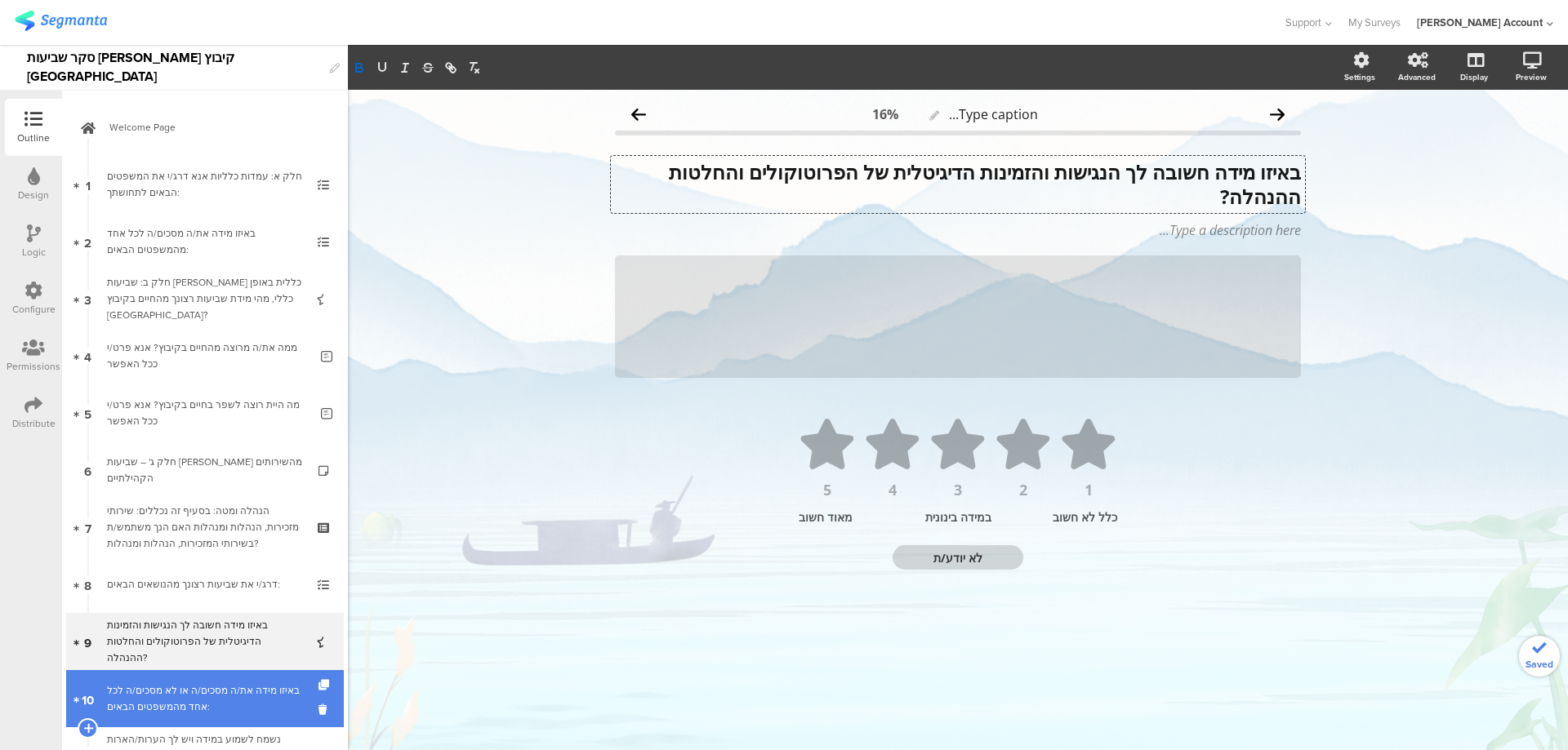
click at [257, 687] on div "באיזו מידה את/ה מסכים/ה או לא מסכים/ה לכל אחד מהמשפטים הבאים:" at bounding box center [204, 698] width 195 height 33
